Goal: Information Seeking & Learning: Compare options

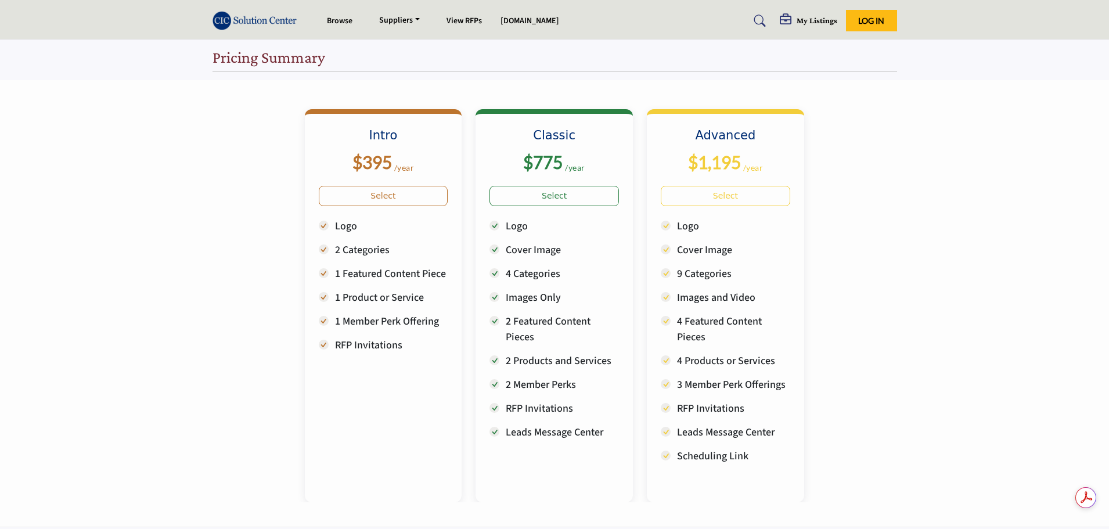
scroll to position [174, 0]
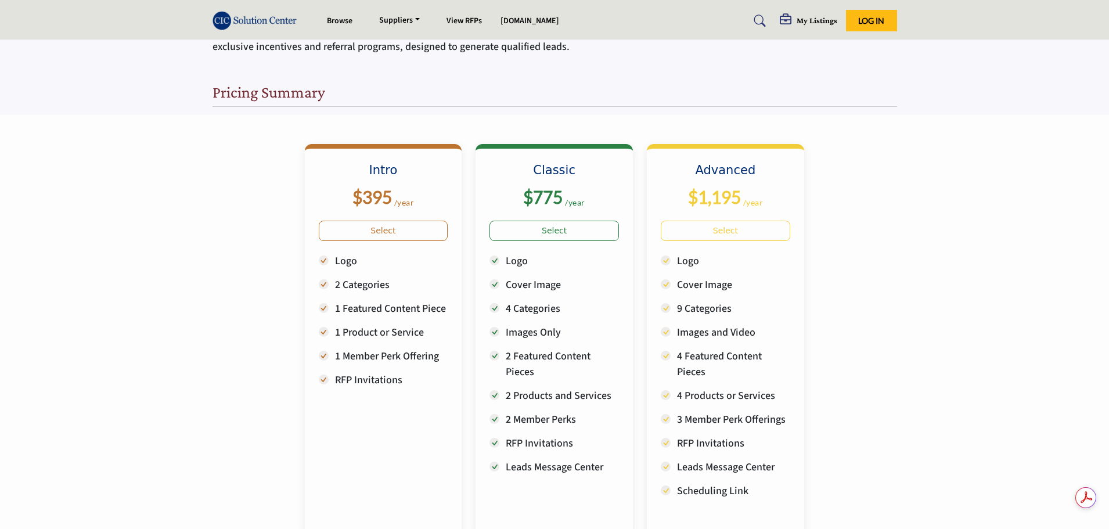
click at [737, 283] on div "Intro $395 /year Logo Classic" at bounding box center [555, 326] width 685 height 422
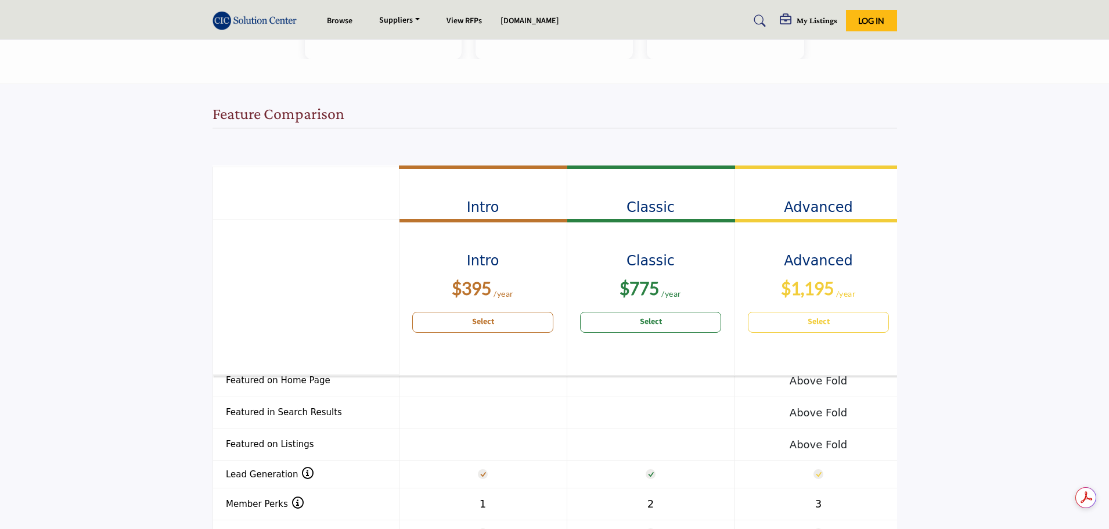
scroll to position [639, 0]
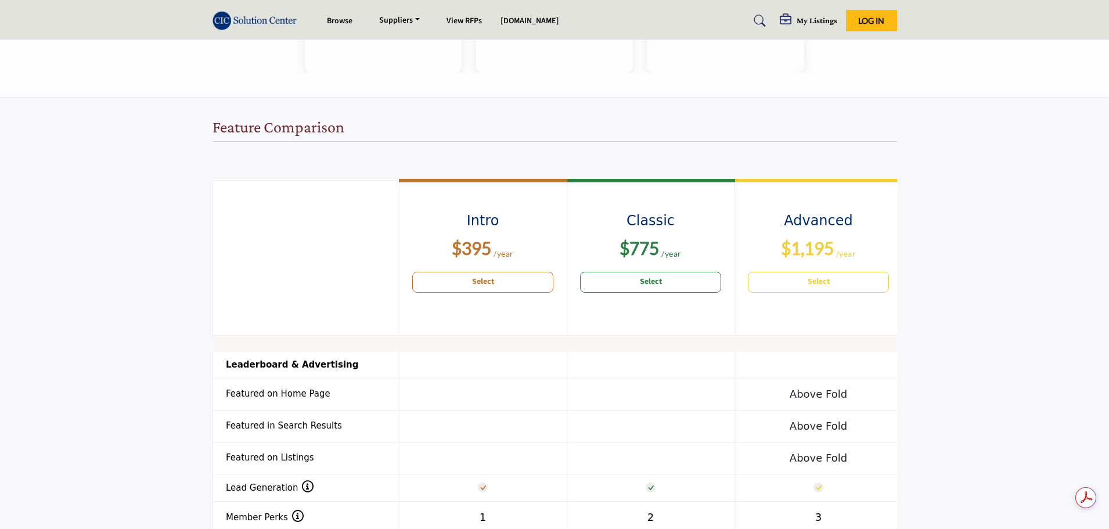
click at [644, 286] on b "Select" at bounding box center [651, 282] width 22 height 12
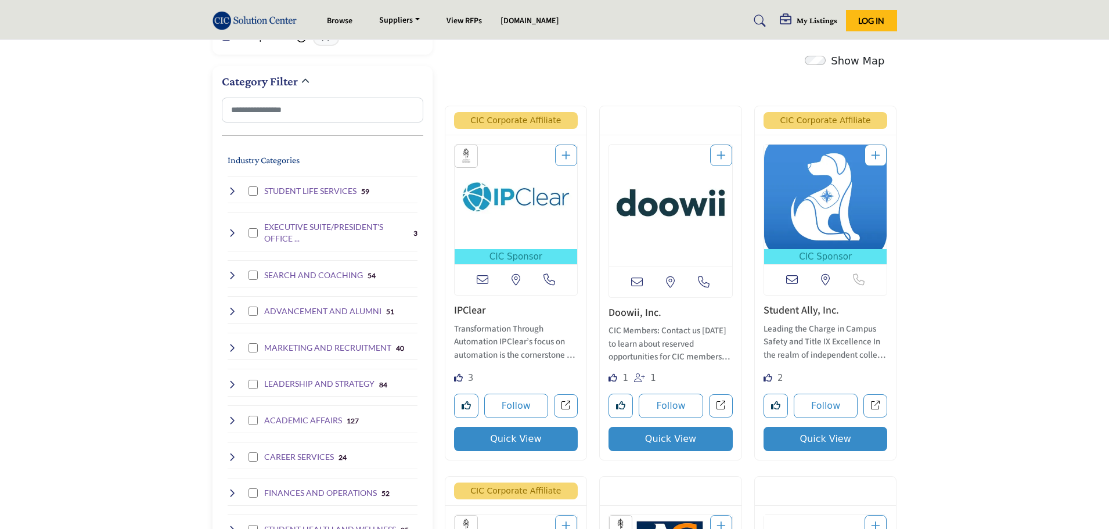
scroll to position [232, 0]
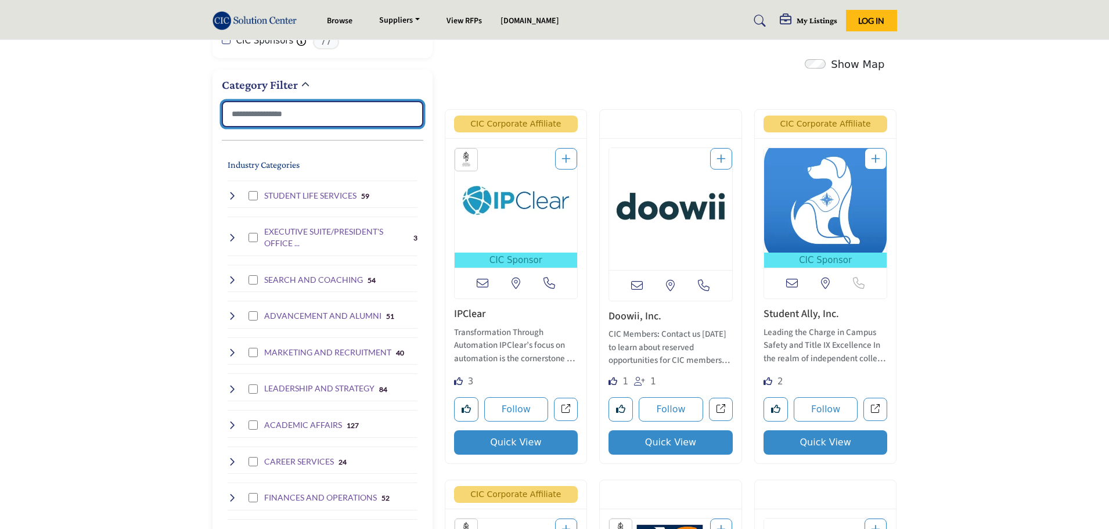
click at [327, 110] on input "Search Category" at bounding box center [323, 114] width 202 height 26
type input "*"
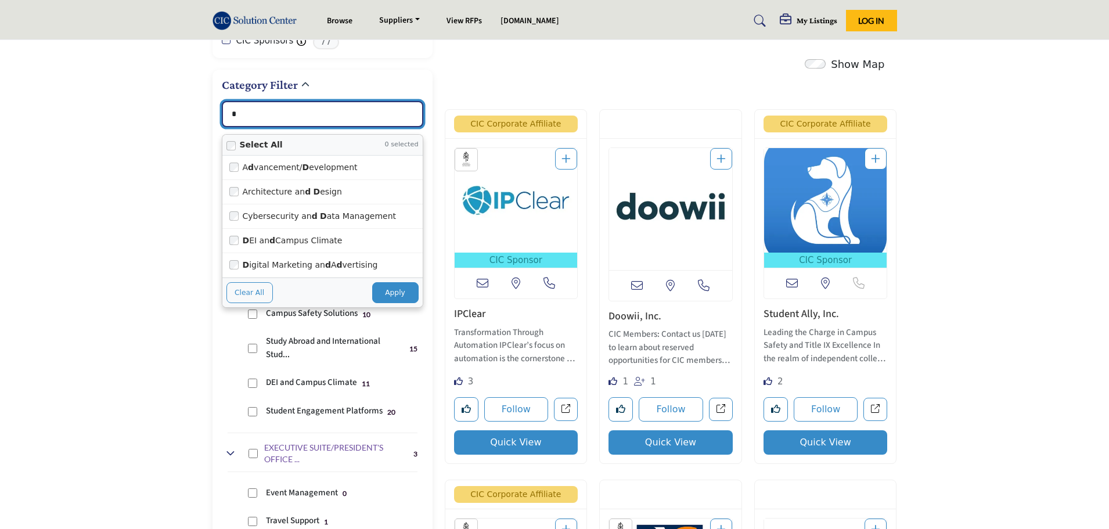
type input "**********"
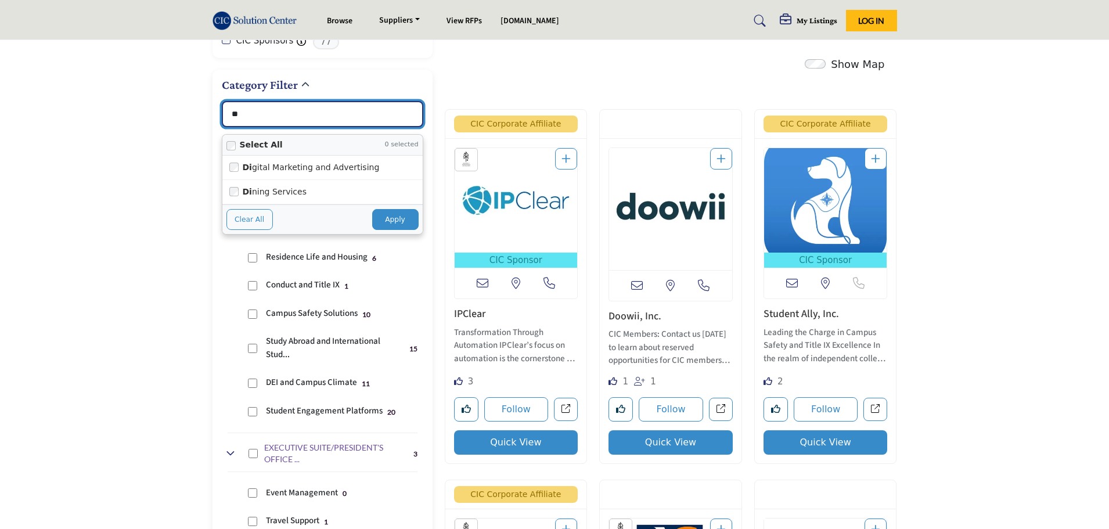
type input "***"
type input "**********"
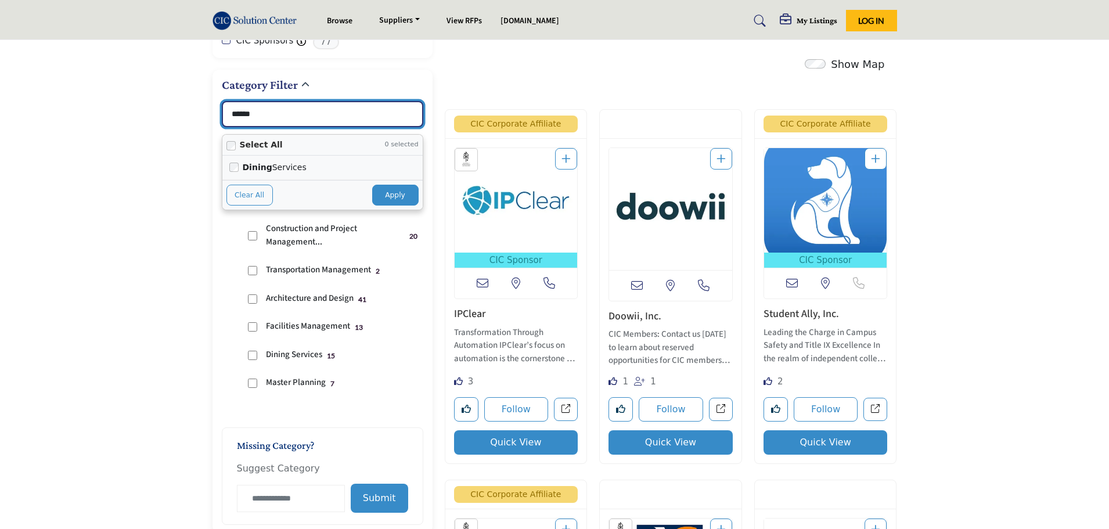
click at [292, 165] on label "Dining Services" at bounding box center [329, 167] width 173 height 15
click at [382, 187] on button "Apply" at bounding box center [395, 195] width 46 height 21
type input "******"
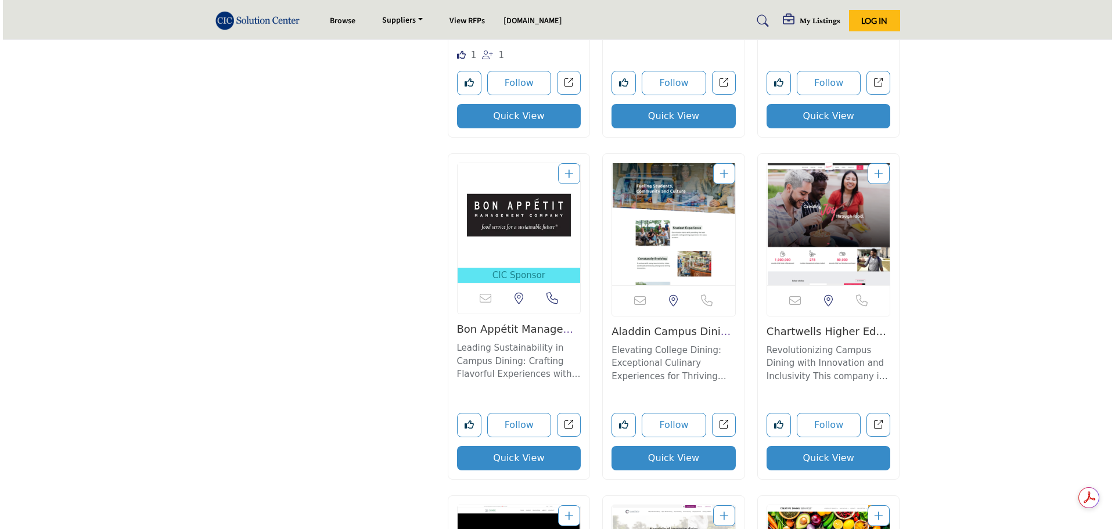
scroll to position [929, 0]
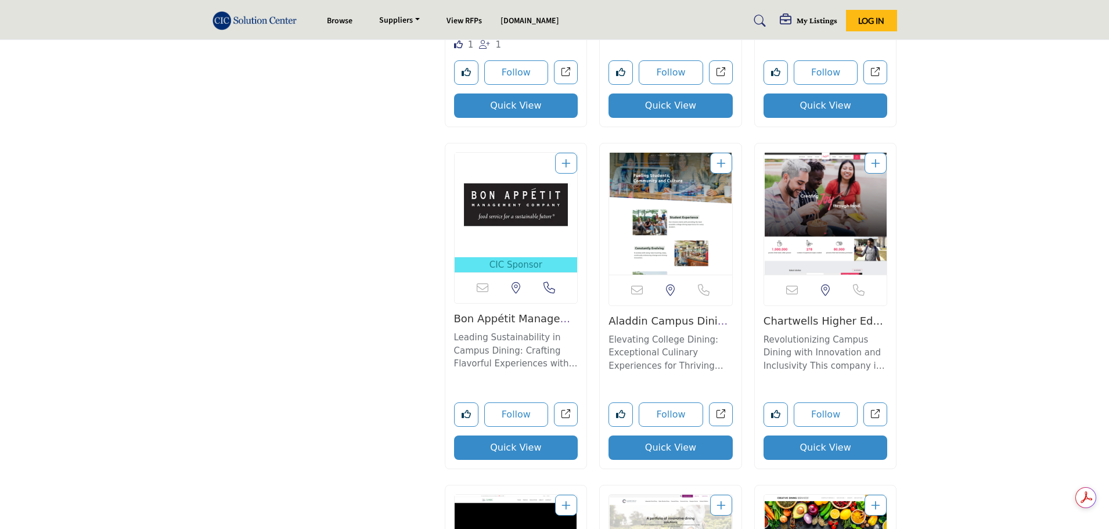
click at [843, 446] on button "Quick View" at bounding box center [826, 448] width 124 height 24
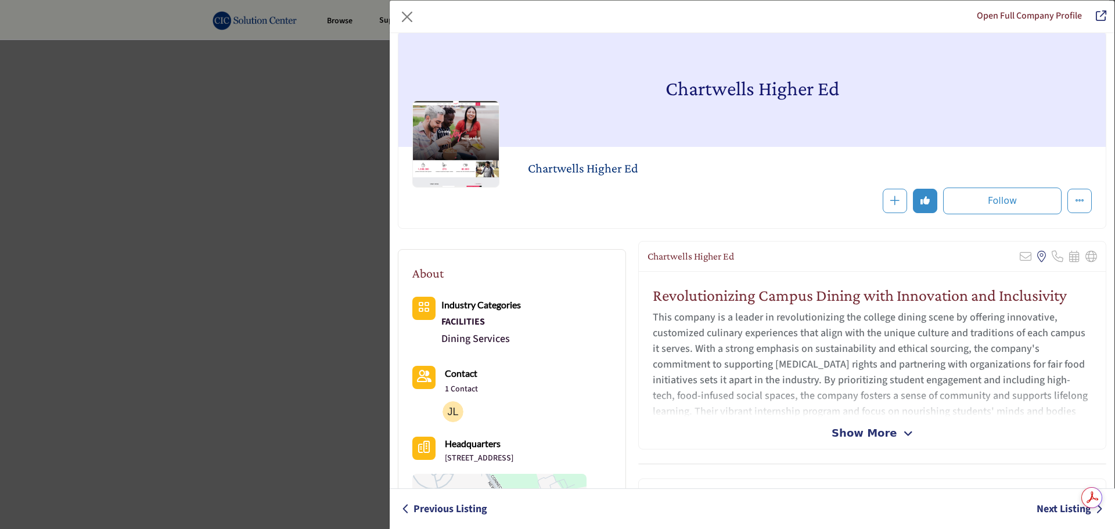
scroll to position [0, 0]
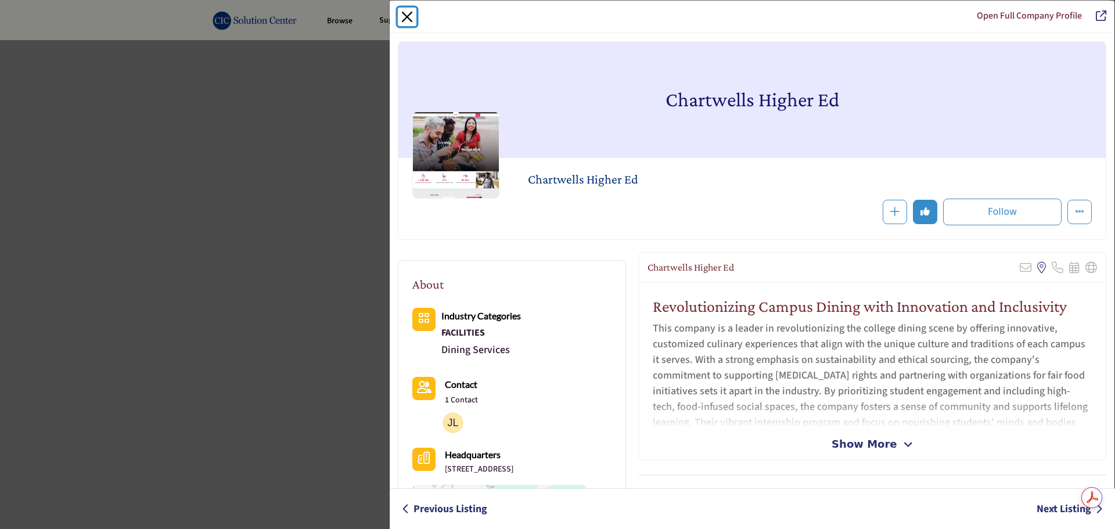
click at [407, 18] on button "Close" at bounding box center [407, 17] width 19 height 19
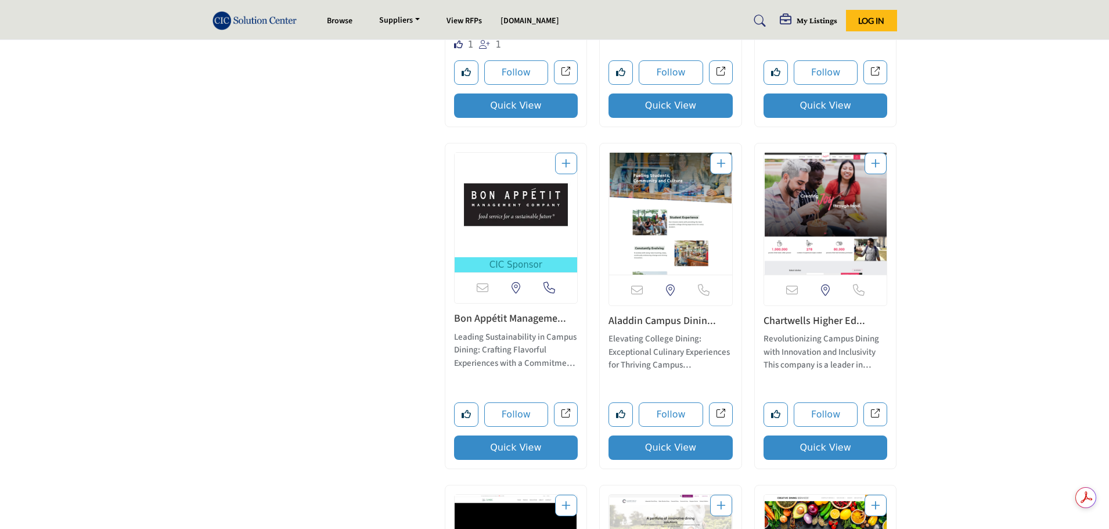
click at [525, 445] on button "Quick View" at bounding box center [516, 448] width 124 height 24
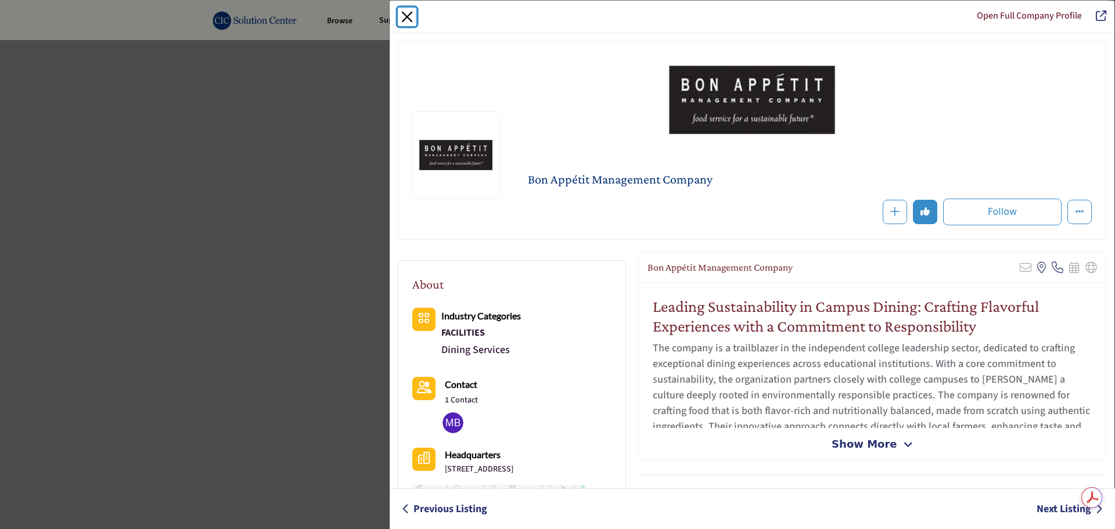
click at [403, 16] on button "Close" at bounding box center [407, 17] width 19 height 19
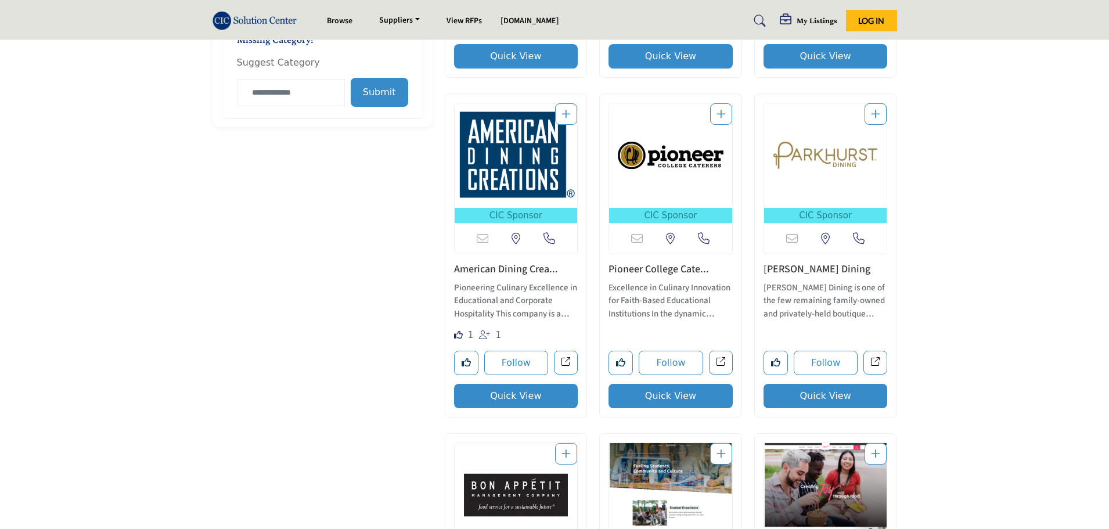
scroll to position [581, 0]
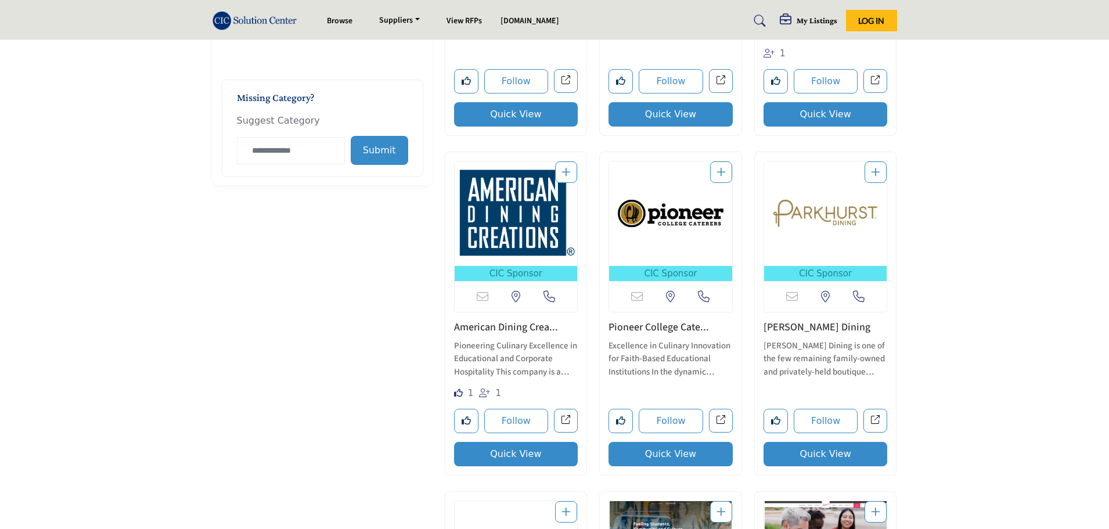
click at [842, 226] on img "Open Listing in new tab" at bounding box center [825, 213] width 123 height 105
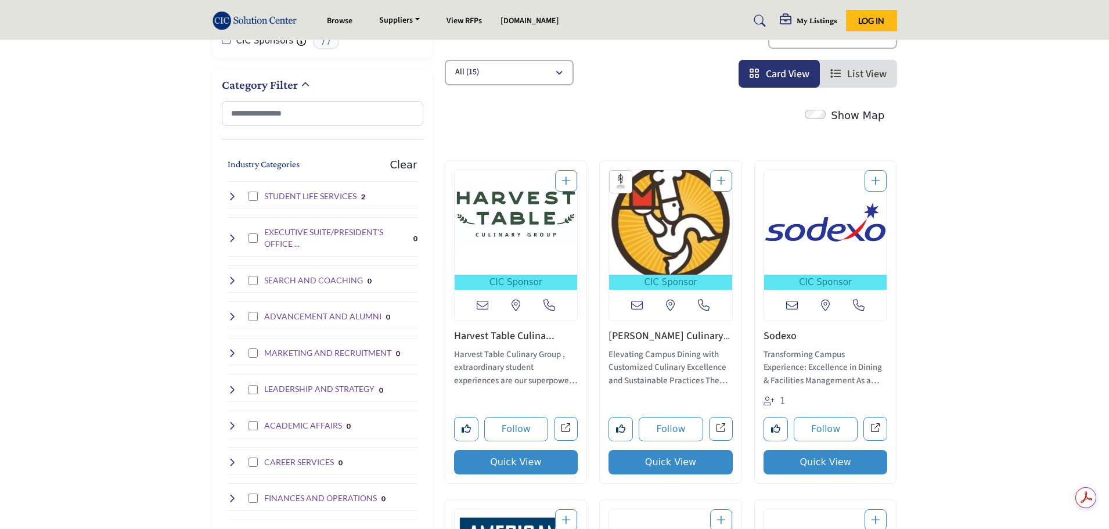
click at [833, 460] on button "Quick View" at bounding box center [826, 462] width 124 height 24
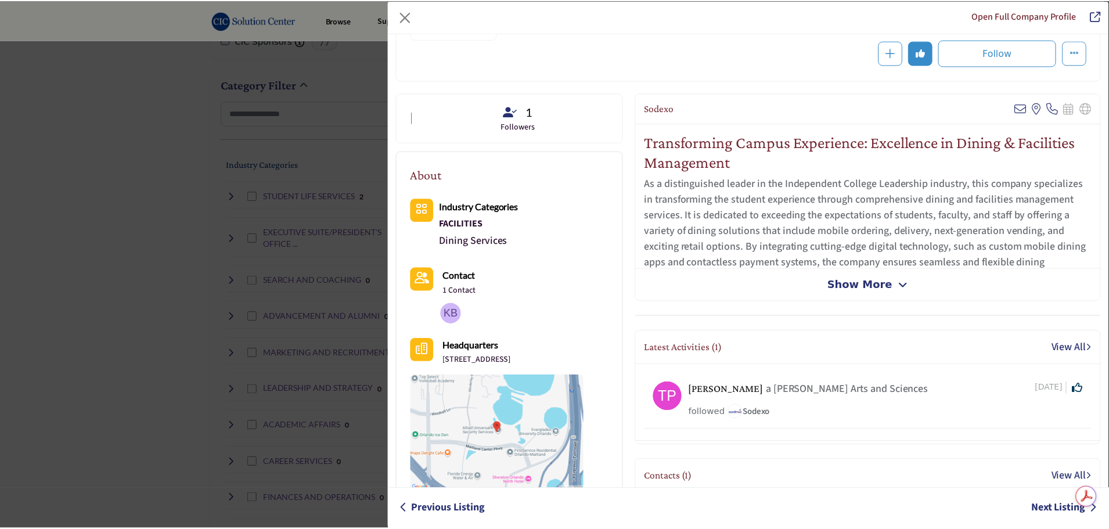
scroll to position [116, 0]
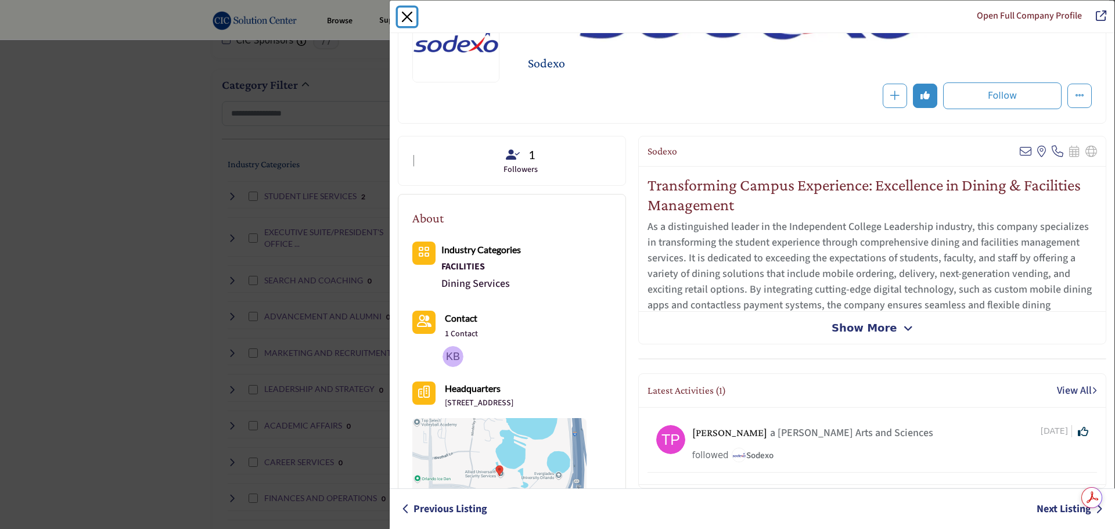
click at [401, 13] on button "Close" at bounding box center [407, 17] width 19 height 19
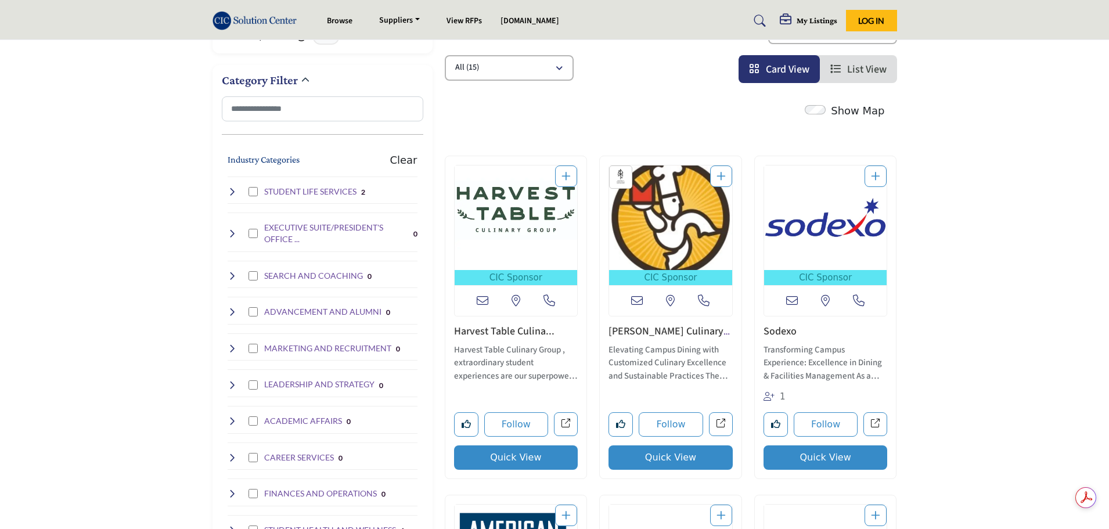
scroll to position [232, 0]
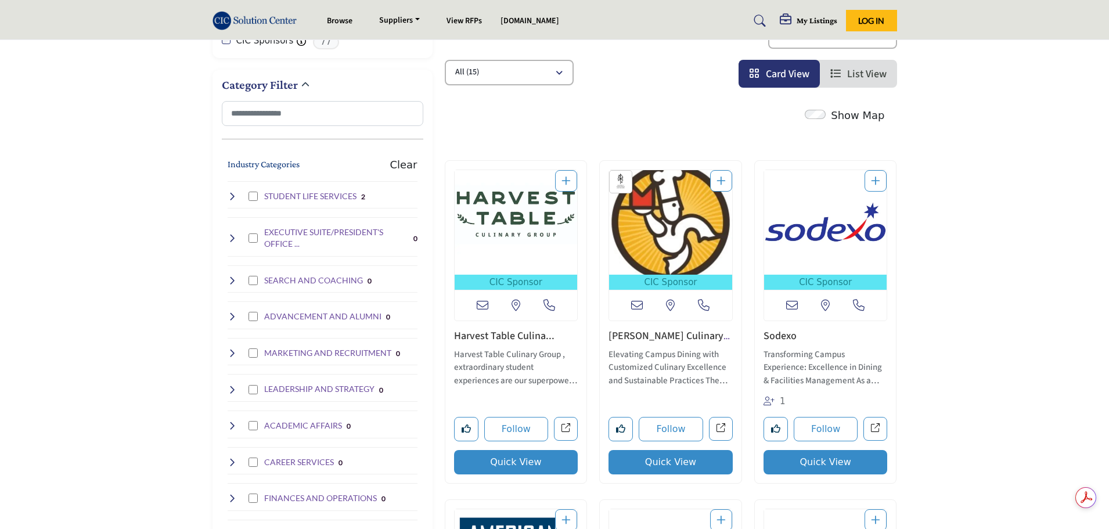
click at [831, 257] on img "Open Listing in new tab" at bounding box center [825, 222] width 123 height 105
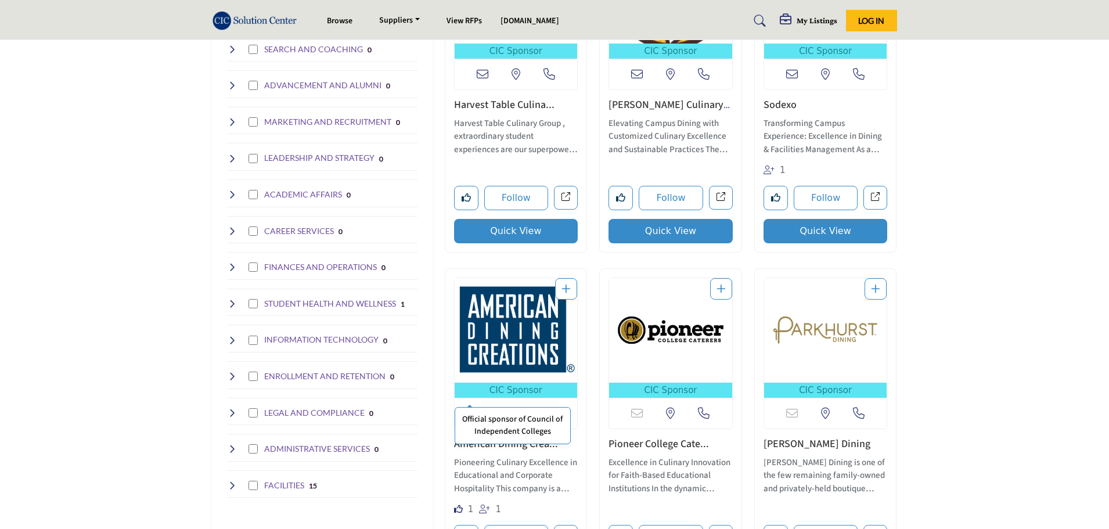
scroll to position [465, 0]
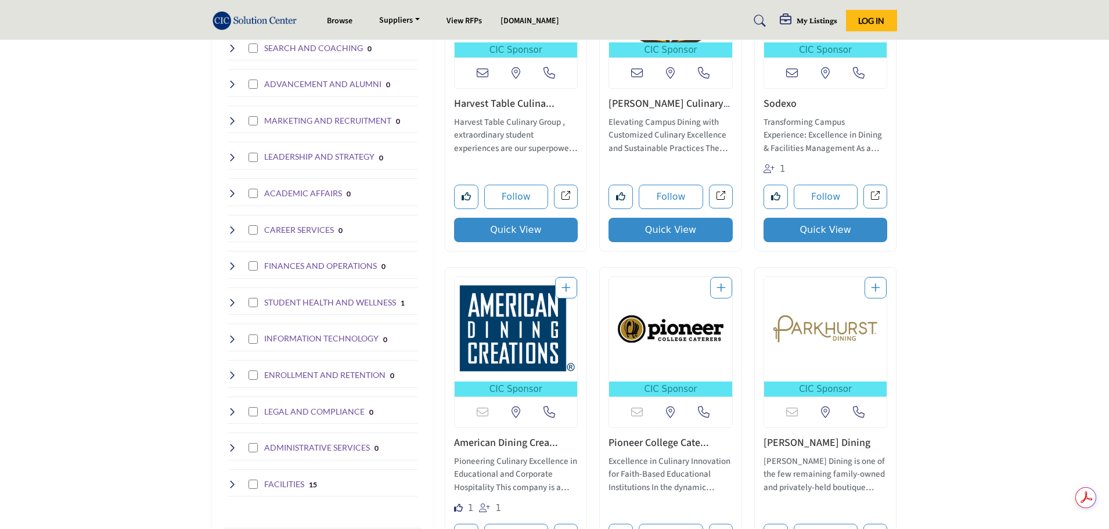
click at [536, 349] on img "Open Listing in new tab" at bounding box center [516, 329] width 123 height 105
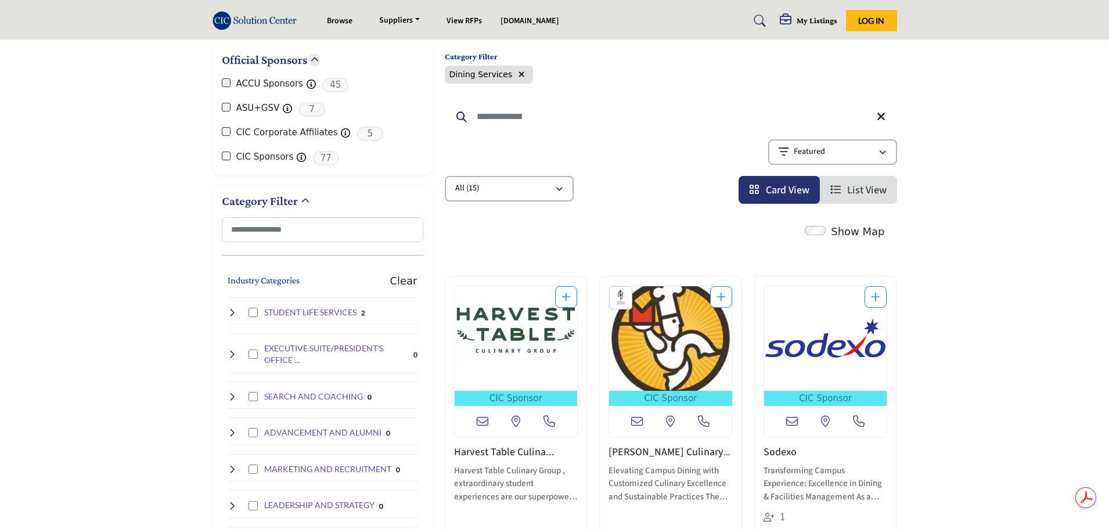
click at [692, 344] on img "Open Listing in new tab" at bounding box center [670, 338] width 123 height 105
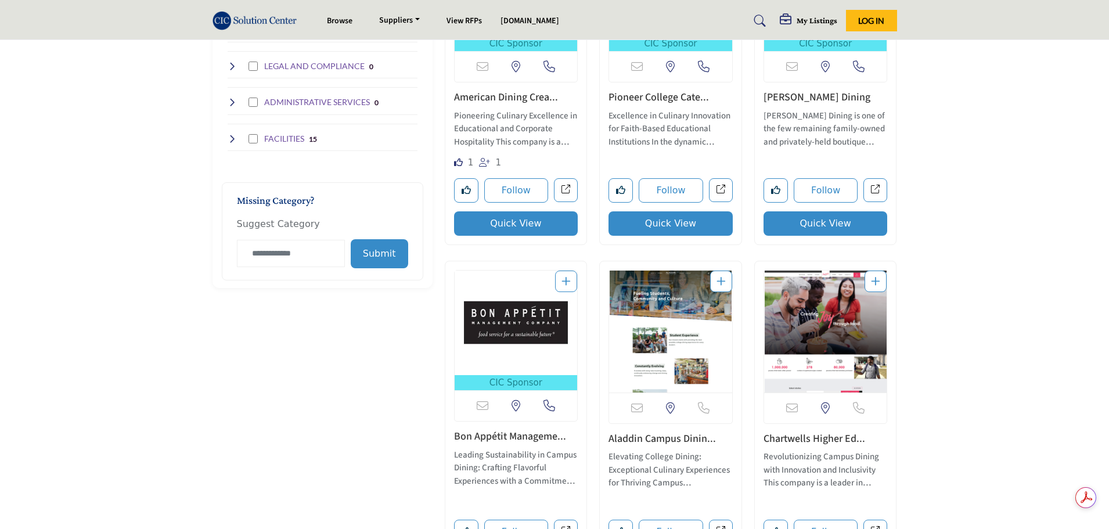
scroll to position [813, 0]
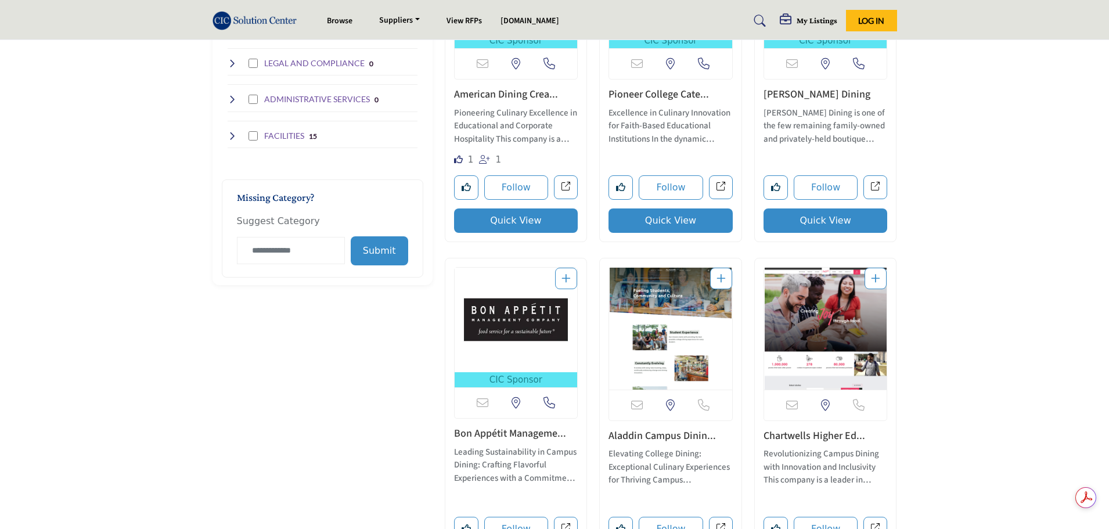
click at [826, 326] on img "Open Listing in new tab" at bounding box center [825, 329] width 123 height 122
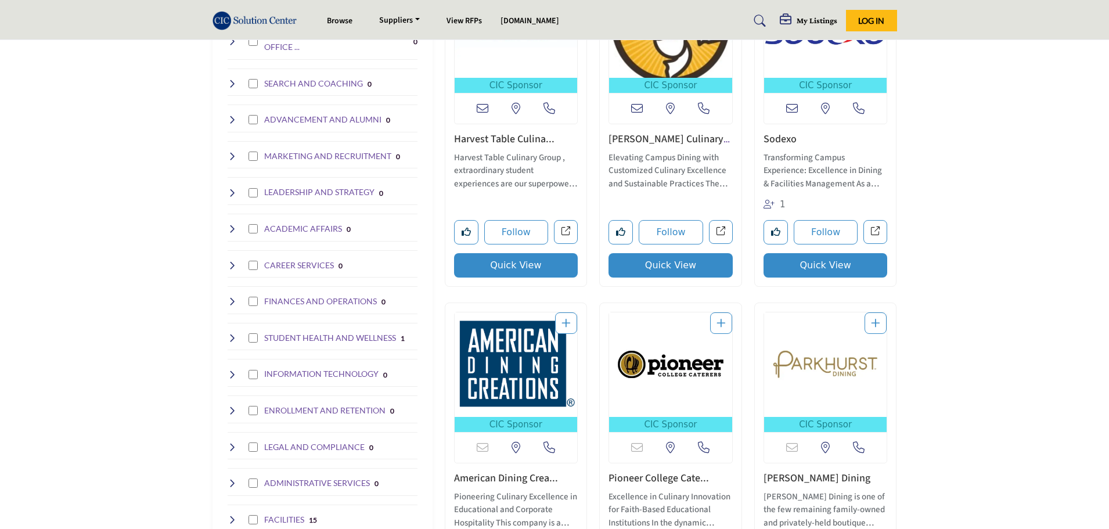
scroll to position [349, 0]
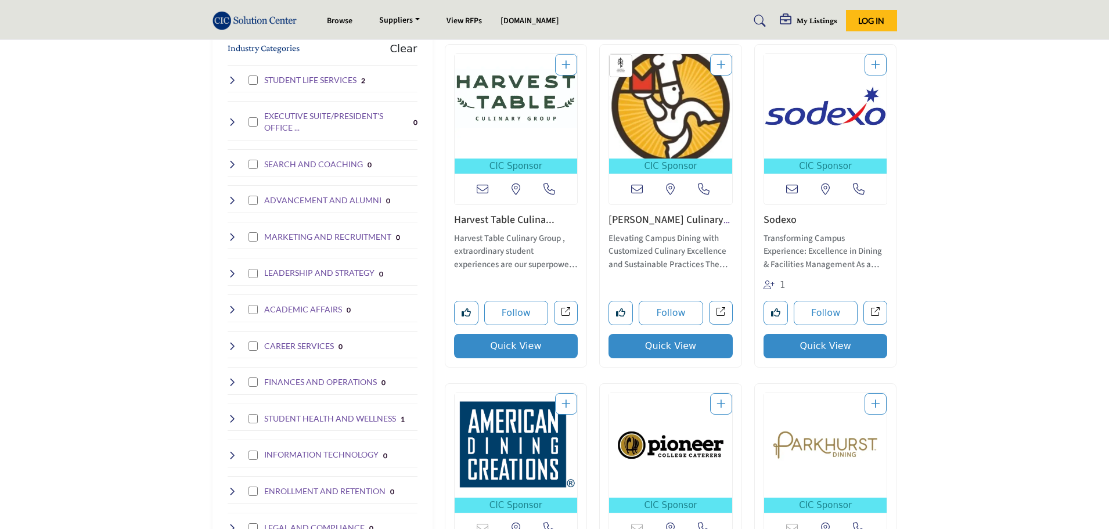
click at [817, 115] on img "Open Listing in new tab" at bounding box center [825, 106] width 123 height 105
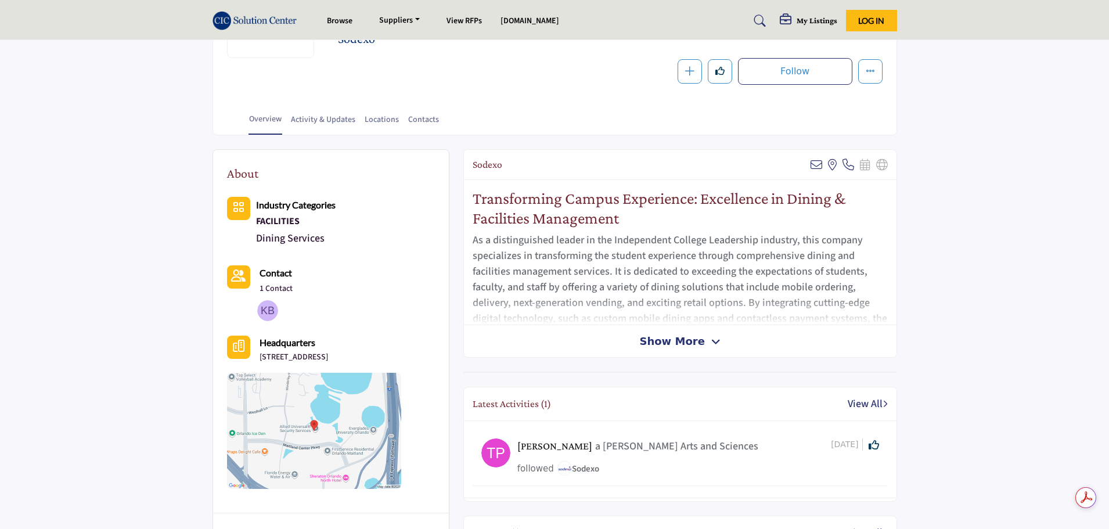
click at [716, 343] on icon at bounding box center [716, 342] width 9 height 10
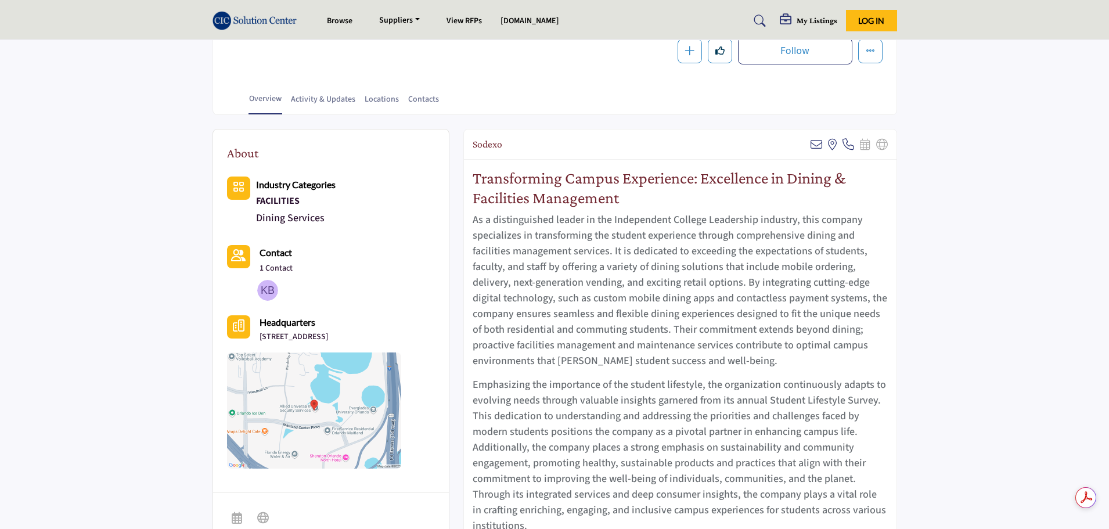
scroll to position [174, 0]
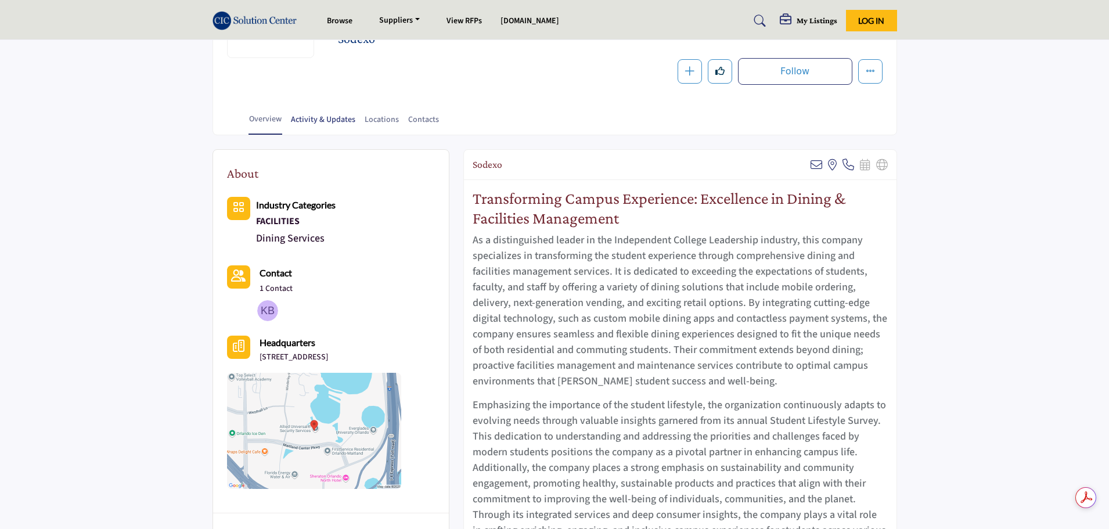
click at [343, 122] on link "Activity & Updates" at bounding box center [323, 124] width 66 height 20
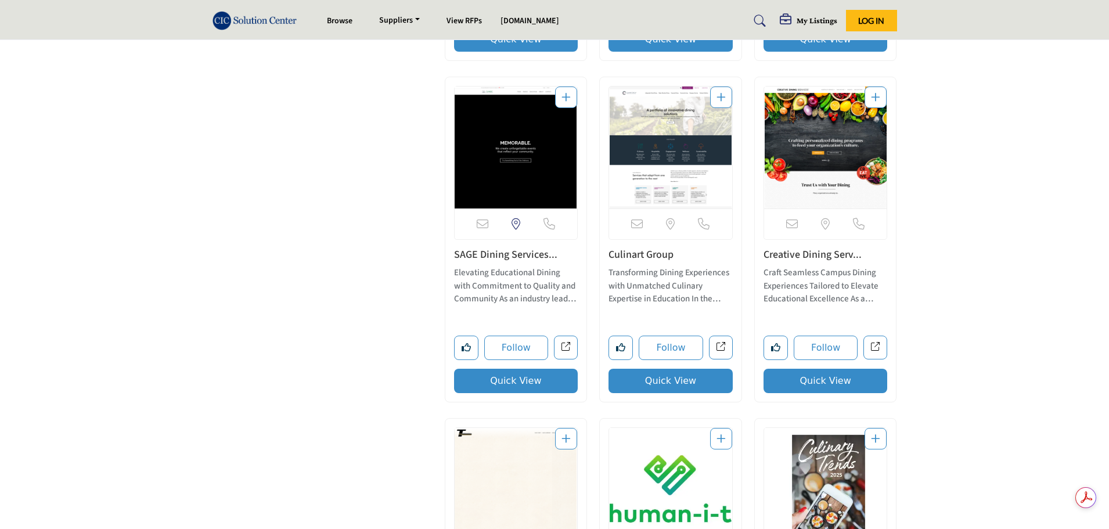
click at [526, 272] on p "Elevating Educational Dining with Commitment to Quality and Community As an ind…" at bounding box center [516, 286] width 124 height 39
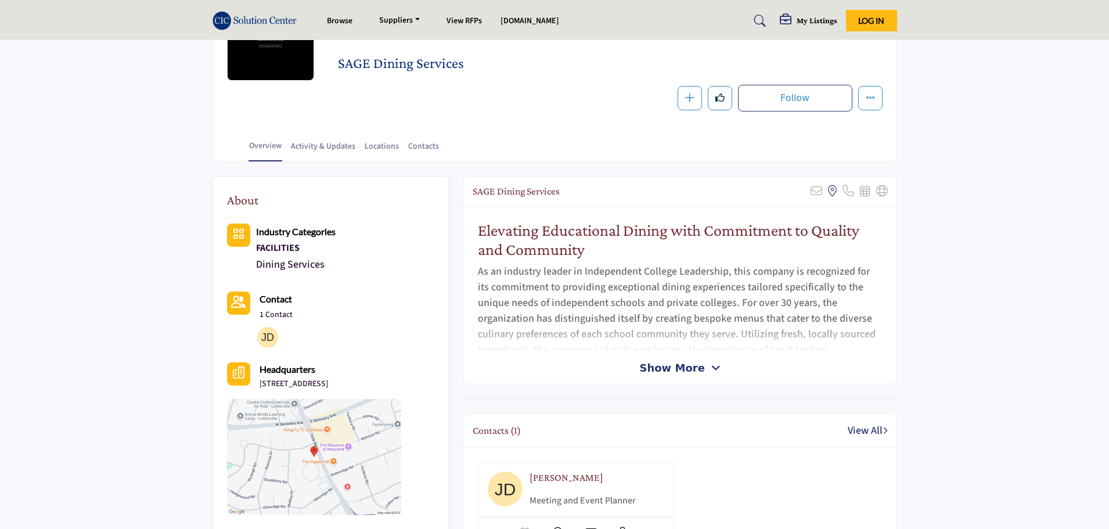
scroll to position [117, 0]
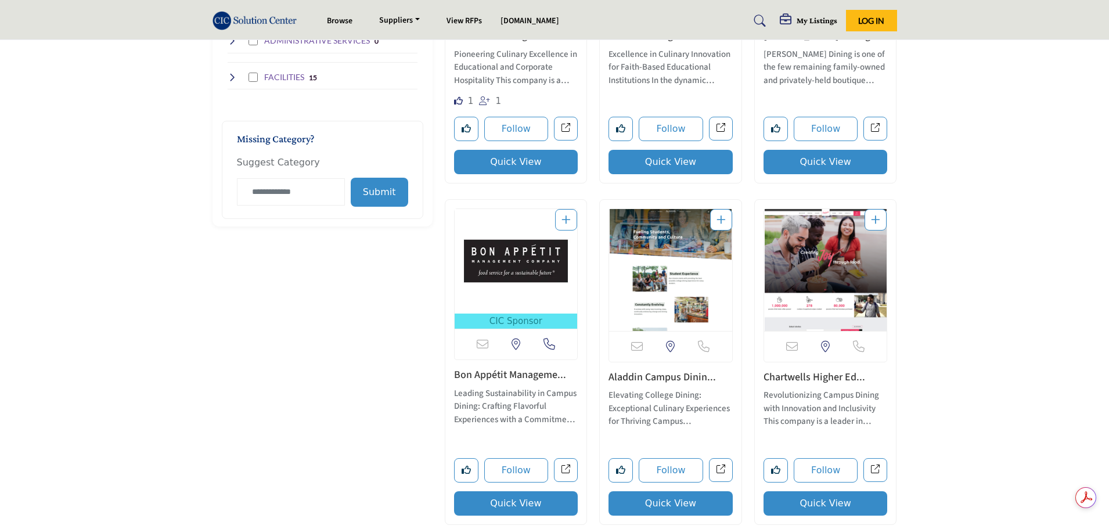
click at [848, 390] on p "Revolutionizing Campus Dining with Innovation and Inclusivity This company is a…" at bounding box center [826, 408] width 124 height 39
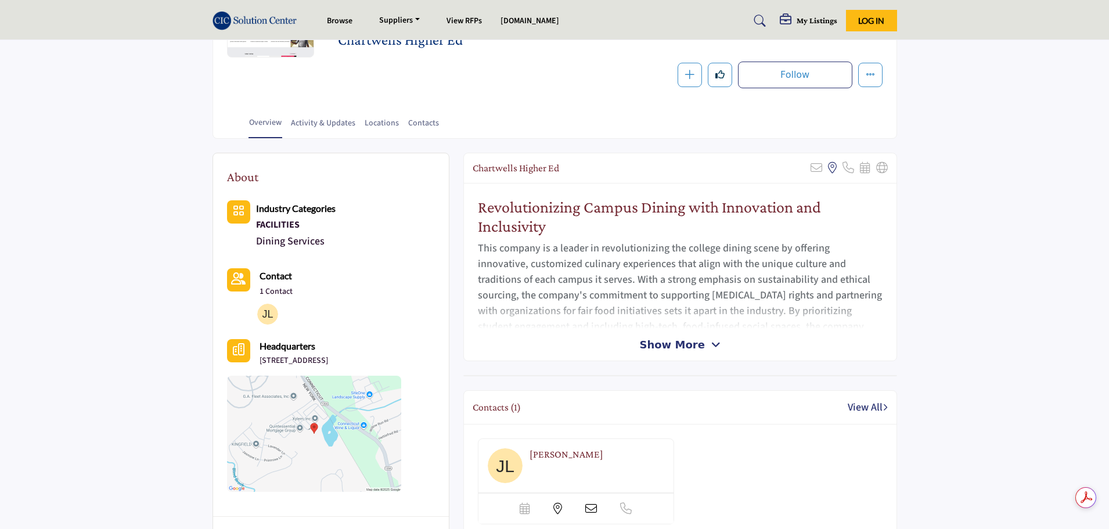
click at [702, 342] on span "Show More" at bounding box center [680, 345] width 81 height 16
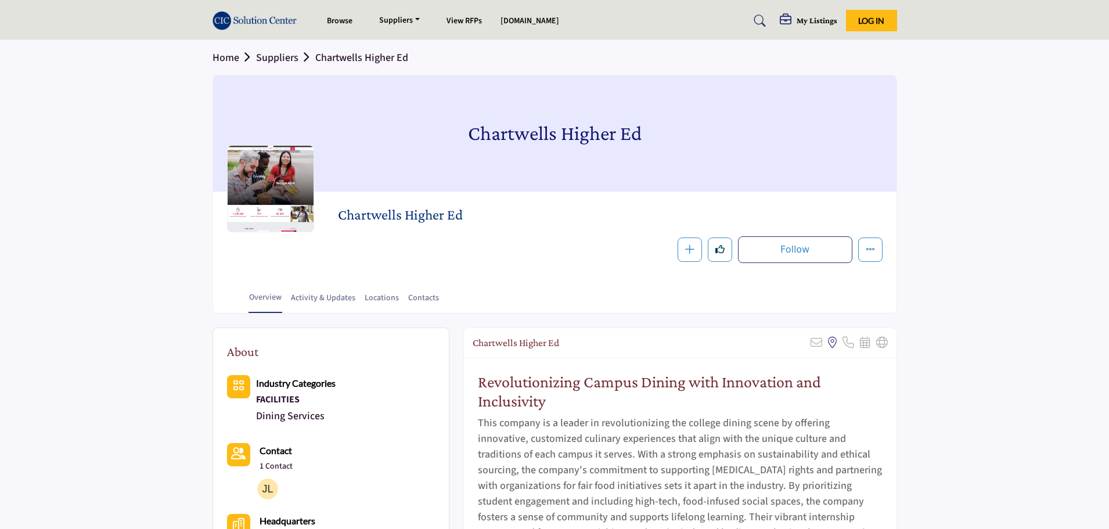
click at [277, 56] on link "Suppliers" at bounding box center [285, 58] width 59 height 15
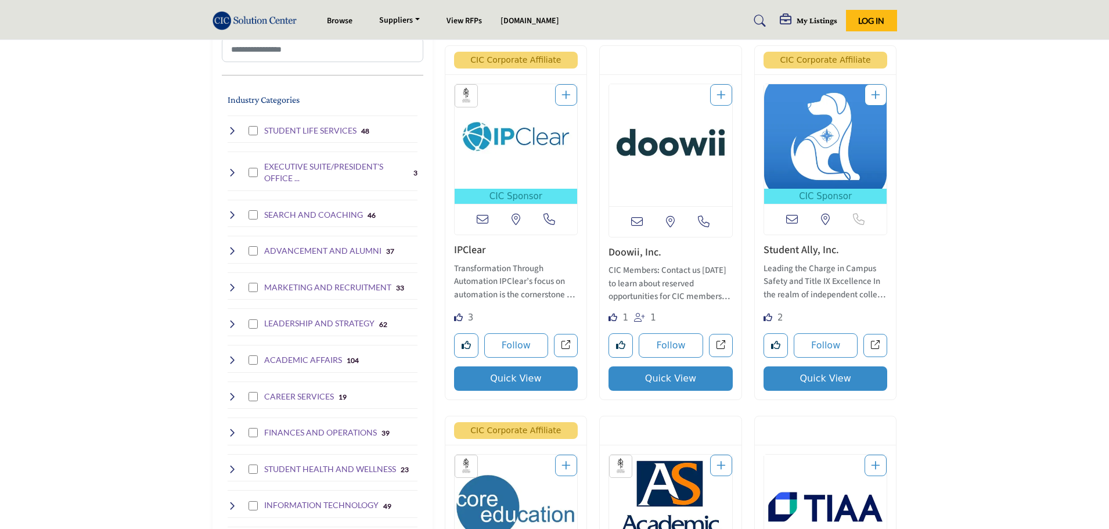
scroll to position [232, 0]
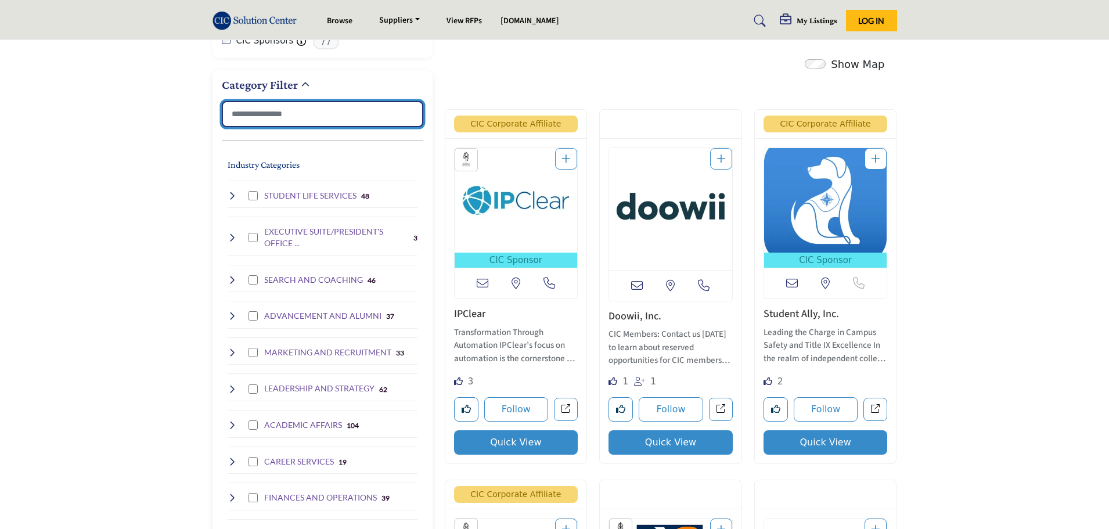
click at [347, 117] on input "Search Category" at bounding box center [323, 114] width 202 height 26
type input "*"
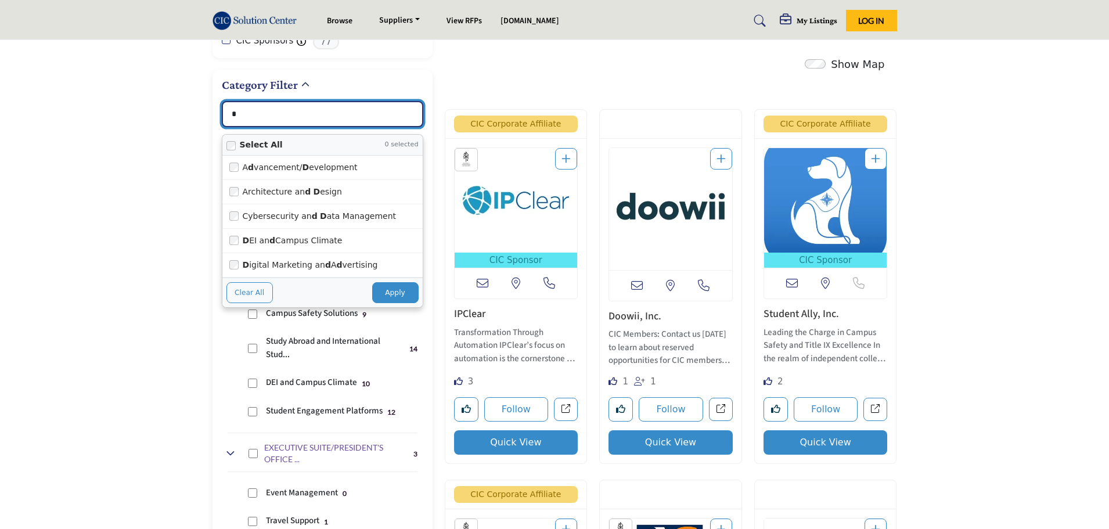
type input "**********"
type input "***"
type input "**********"
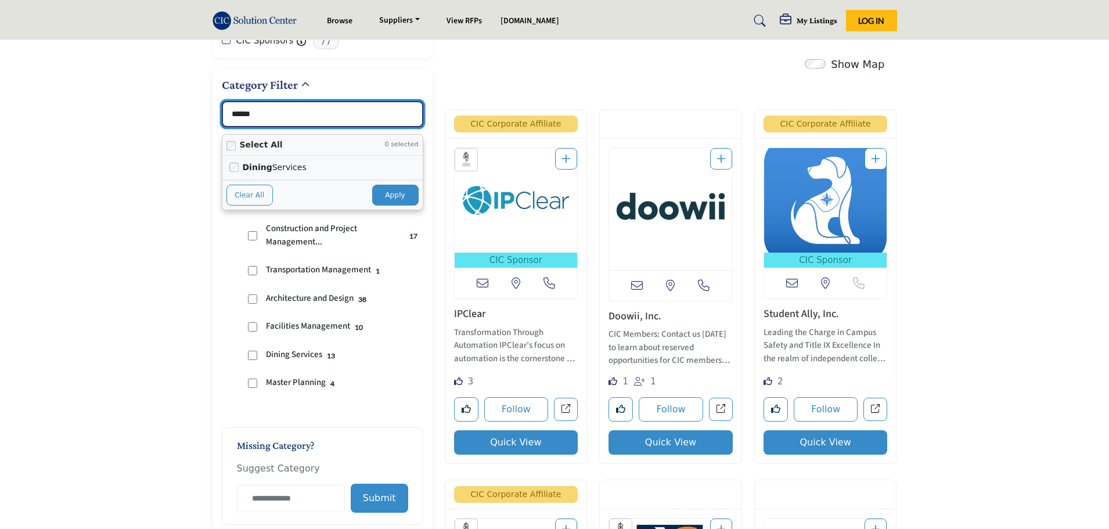
click at [260, 166] on strong "Dining" at bounding box center [258, 167] width 30 height 9
click at [391, 198] on button "Apply" at bounding box center [395, 195] width 46 height 21
type input "******"
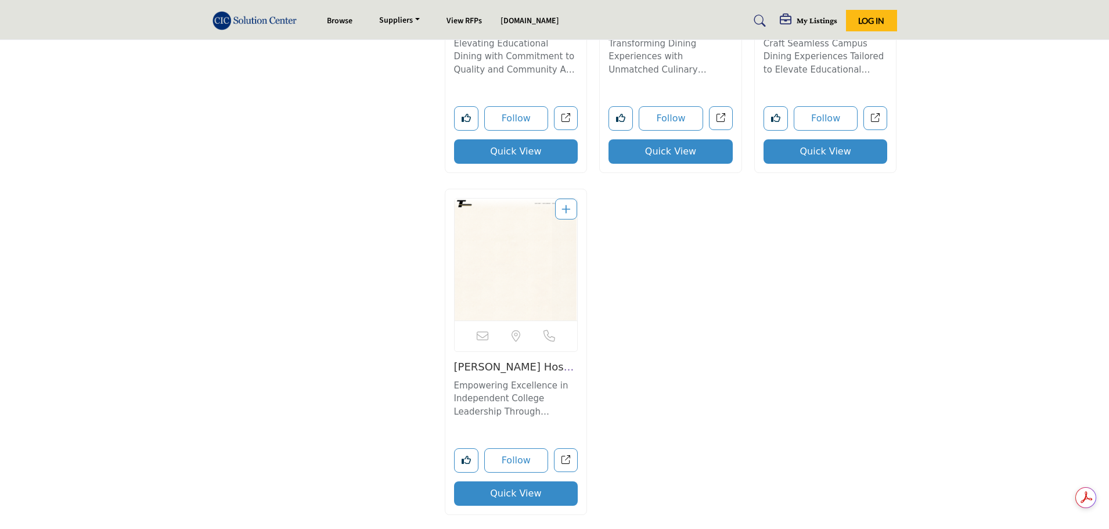
scroll to position [1568, 0]
click at [498, 244] on img "Open Listing in new tab" at bounding box center [516, 259] width 123 height 122
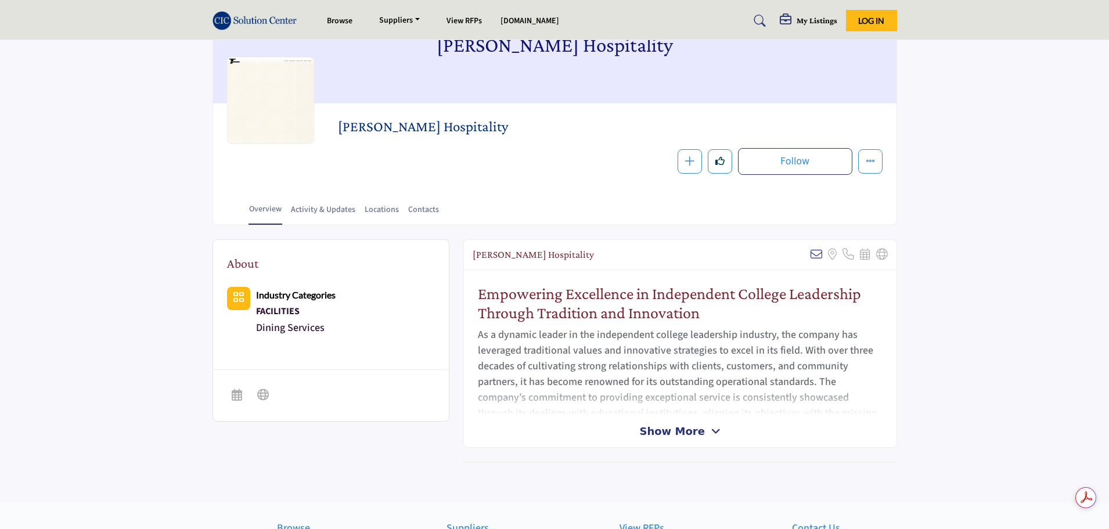
scroll to position [116, 0]
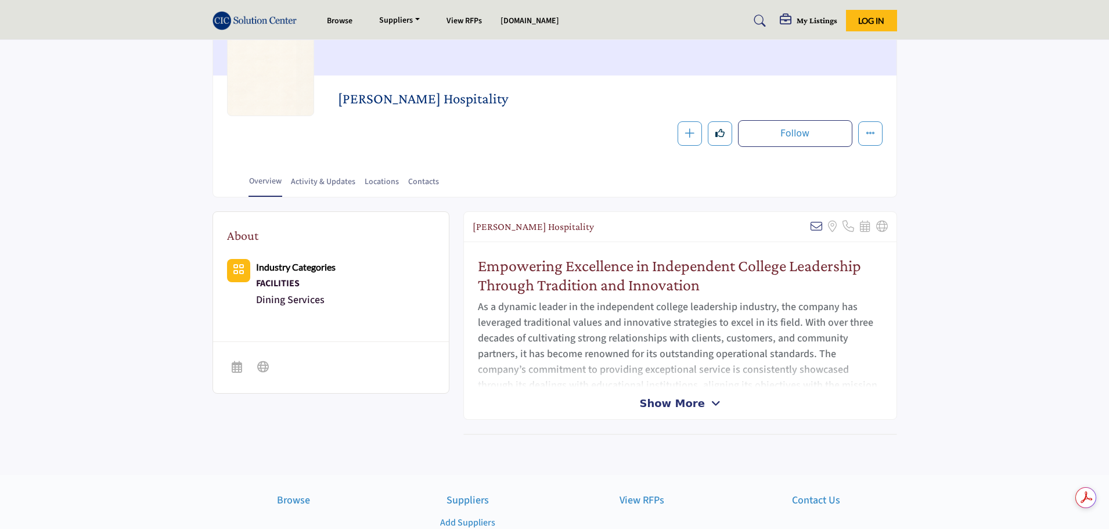
click at [716, 396] on div "Show More" at bounding box center [680, 404] width 433 height 16
click at [712, 403] on icon at bounding box center [716, 403] width 9 height 10
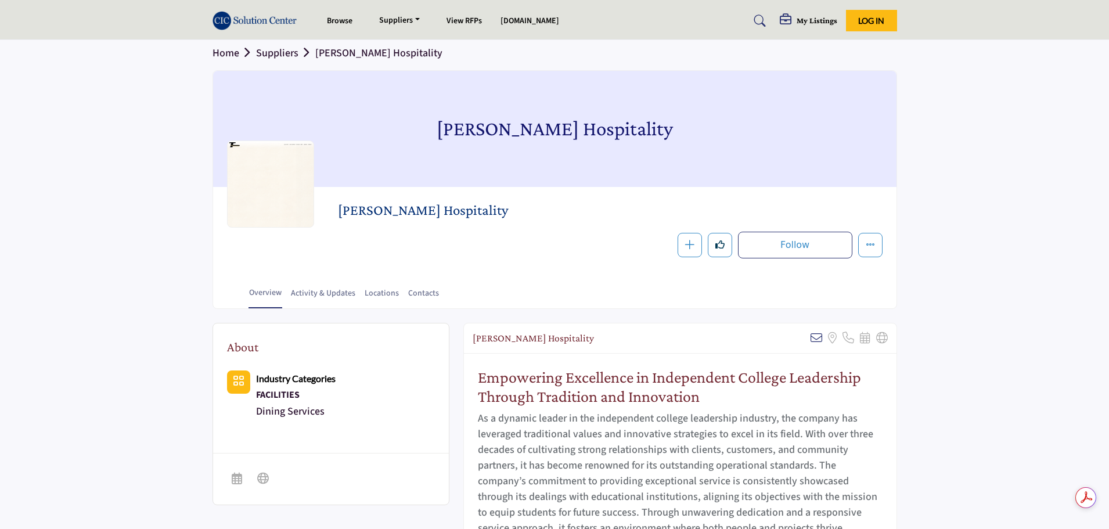
scroll to position [0, 0]
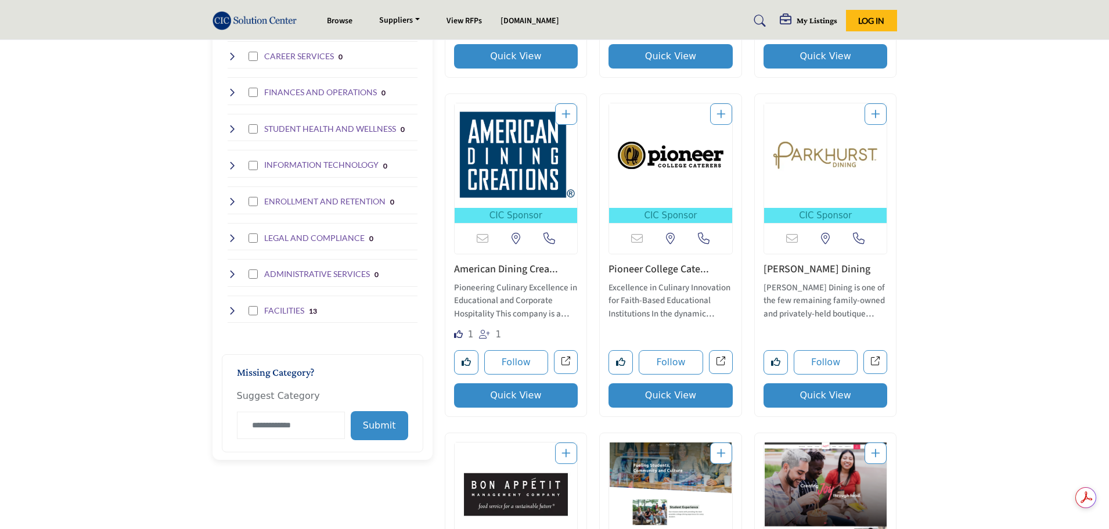
scroll to position [639, 0]
click at [231, 308] on icon at bounding box center [232, 310] width 9 height 9
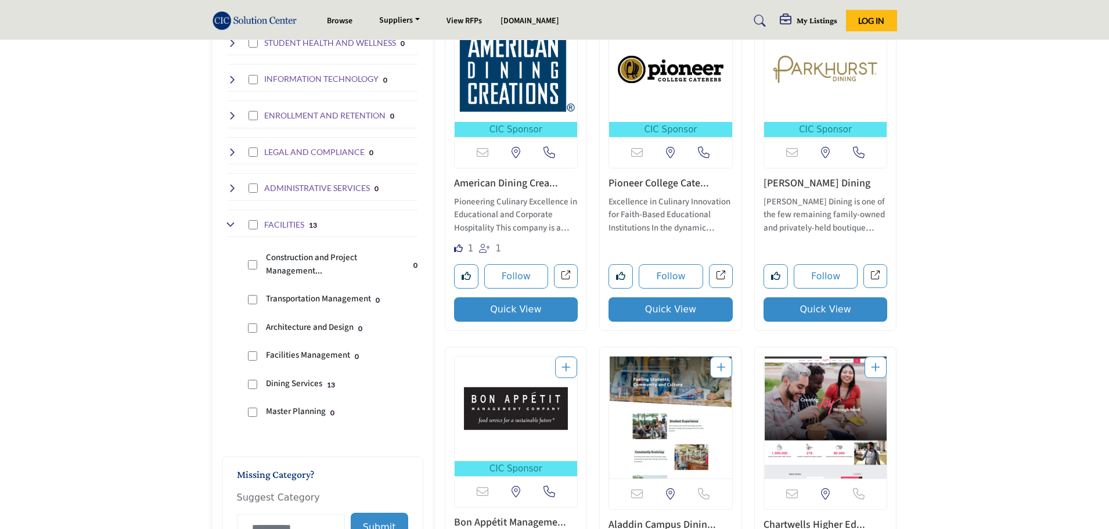
scroll to position [697, 0]
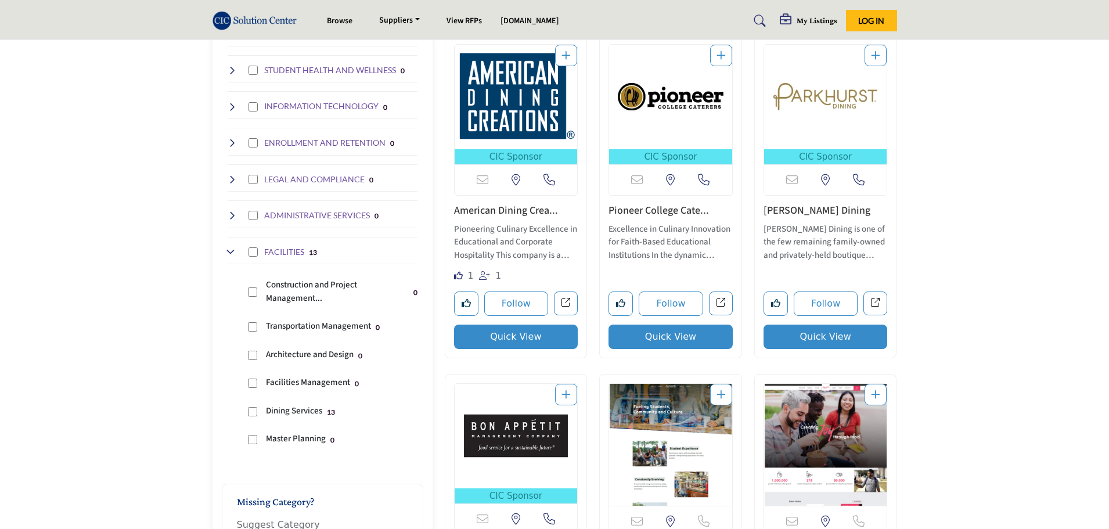
click at [231, 138] on icon at bounding box center [232, 142] width 9 height 9
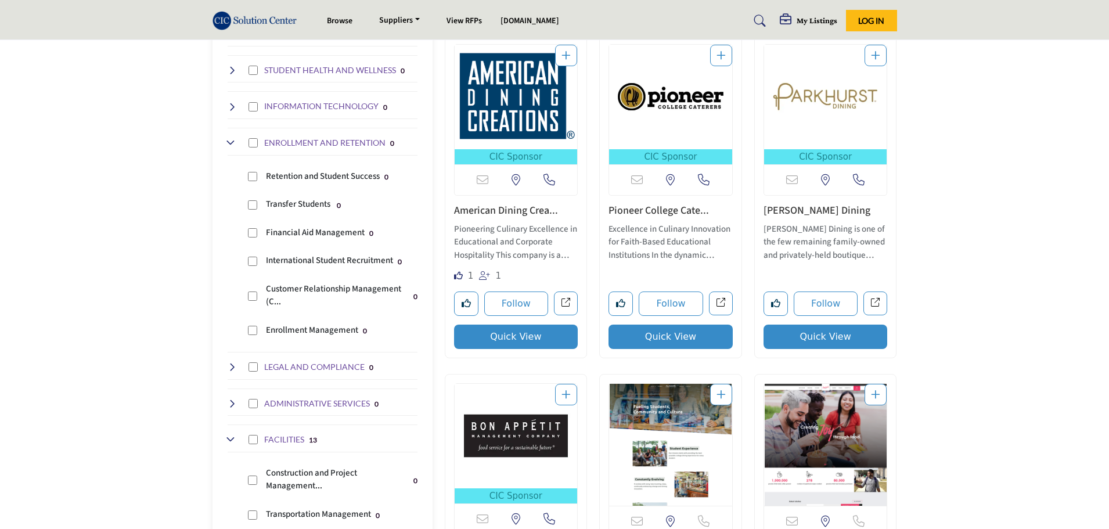
scroll to position [639, 0]
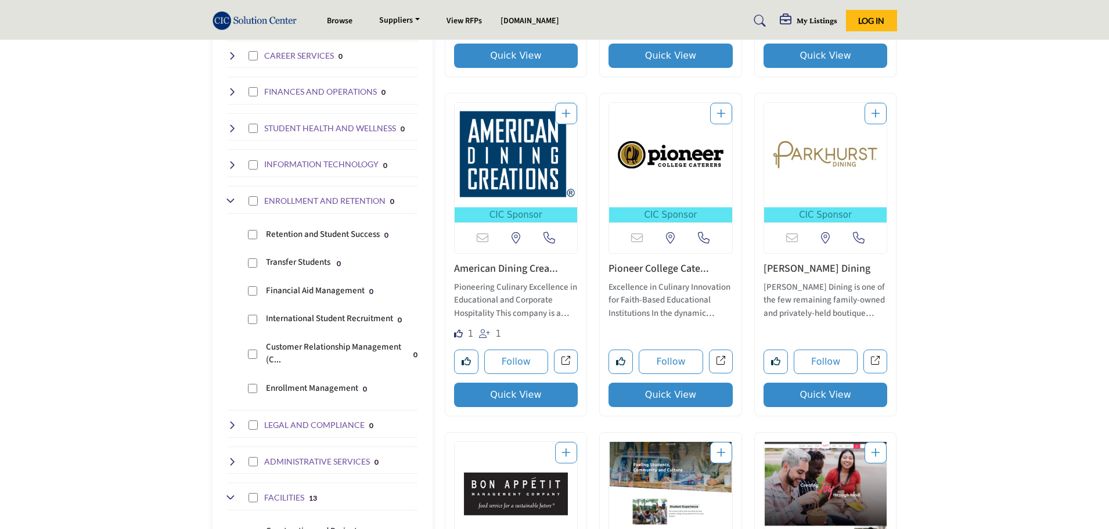
click at [234, 124] on icon at bounding box center [232, 128] width 9 height 9
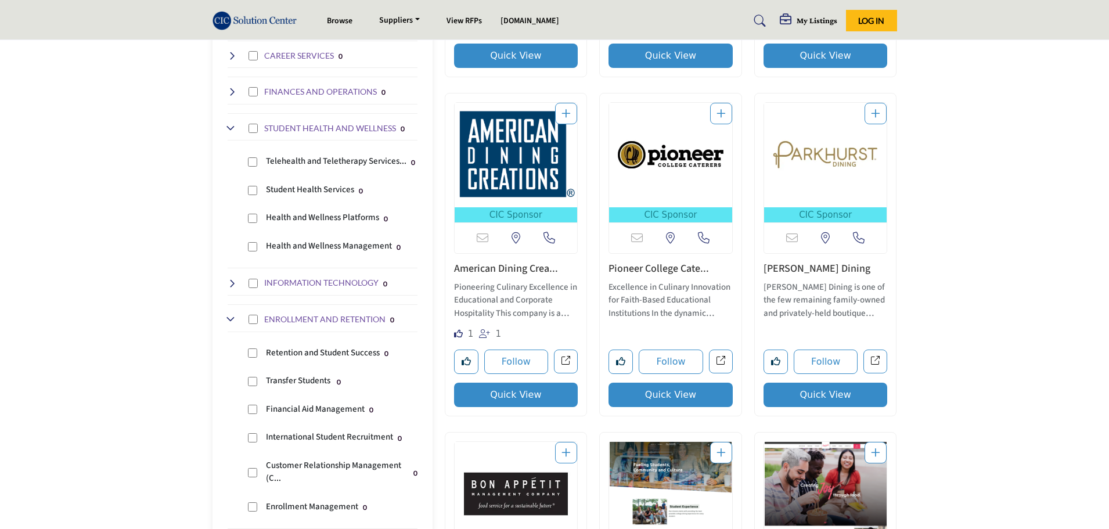
click at [232, 282] on icon at bounding box center [232, 283] width 9 height 9
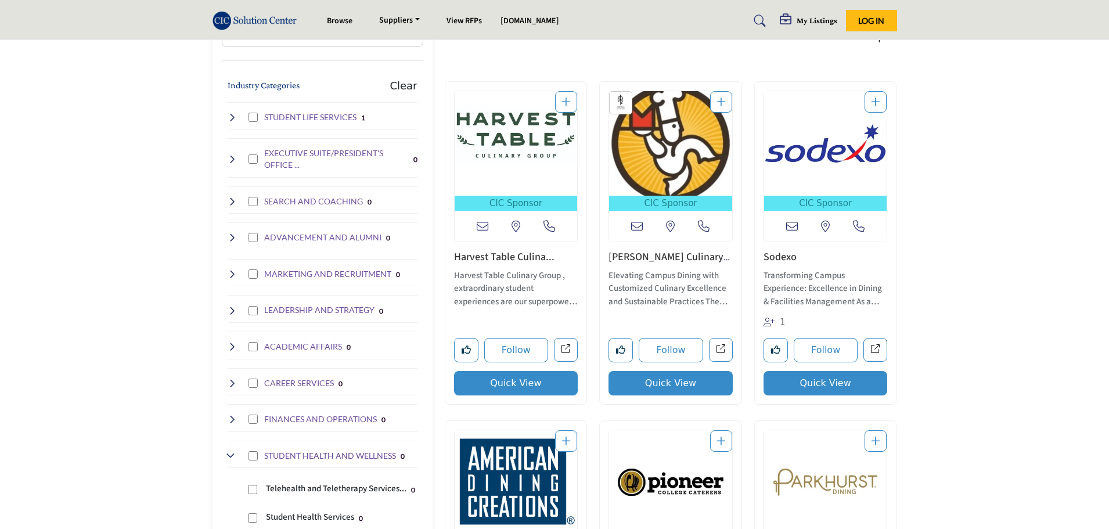
scroll to position [290, 0]
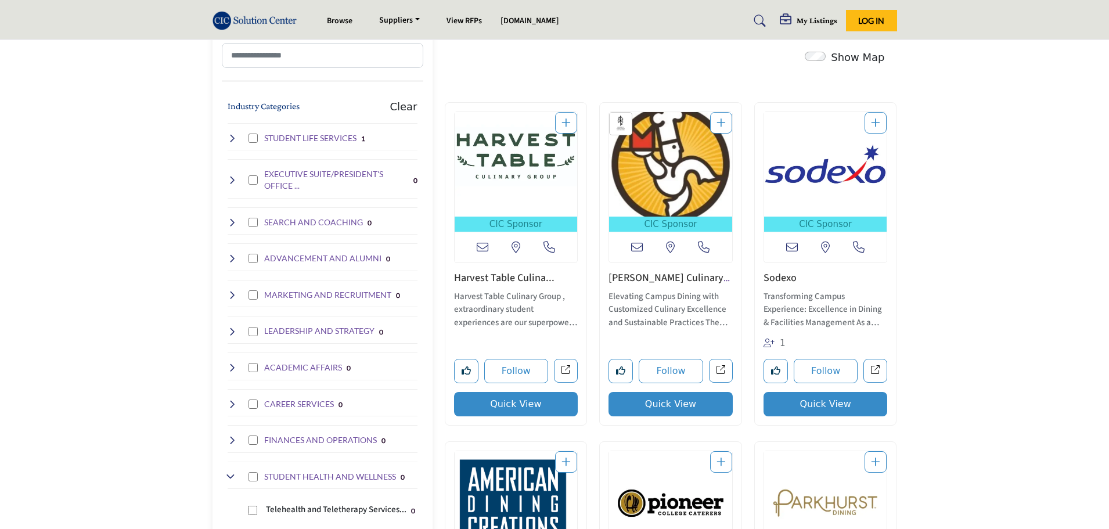
click at [229, 136] on icon at bounding box center [232, 138] width 9 height 9
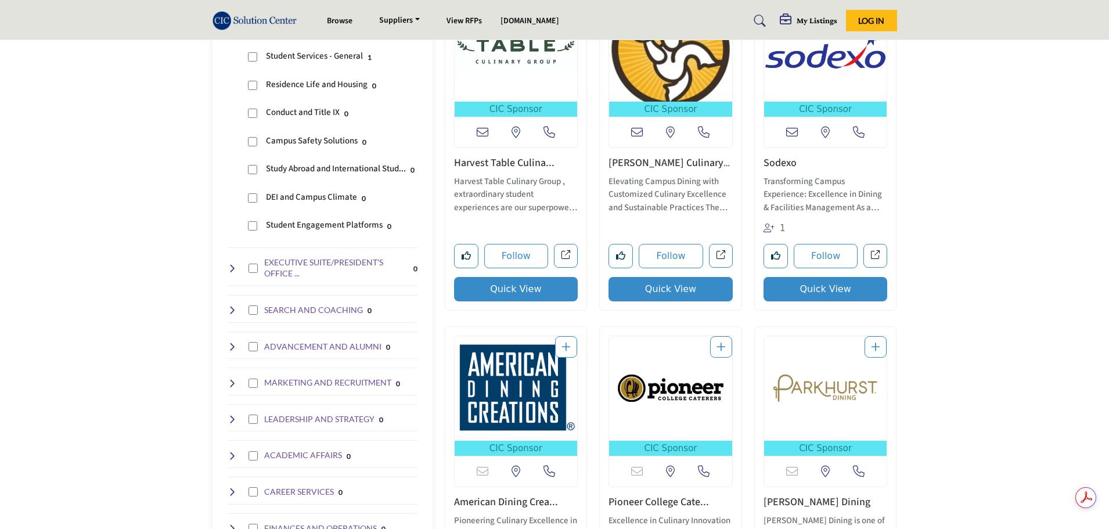
scroll to position [407, 0]
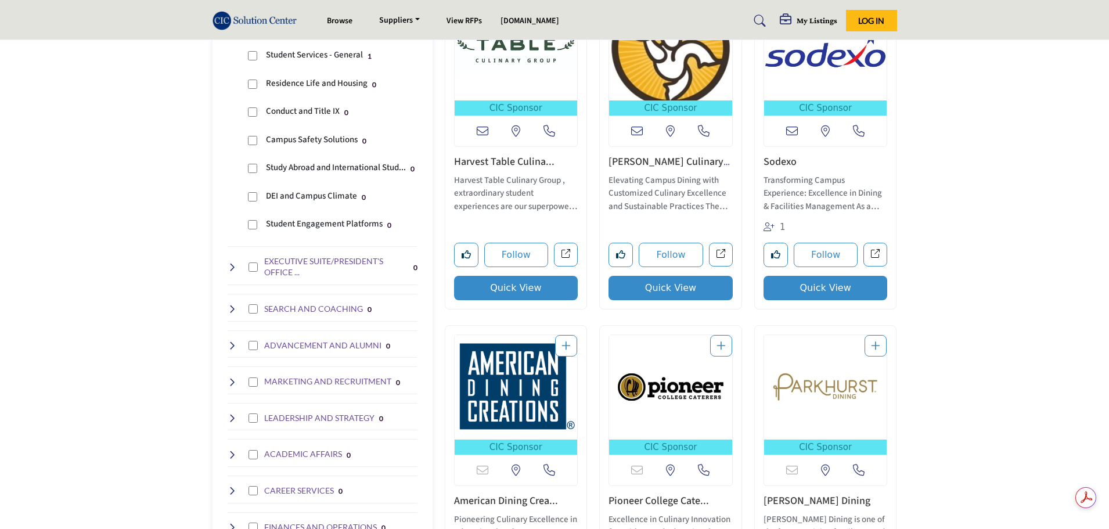
click at [230, 263] on icon at bounding box center [232, 267] width 9 height 9
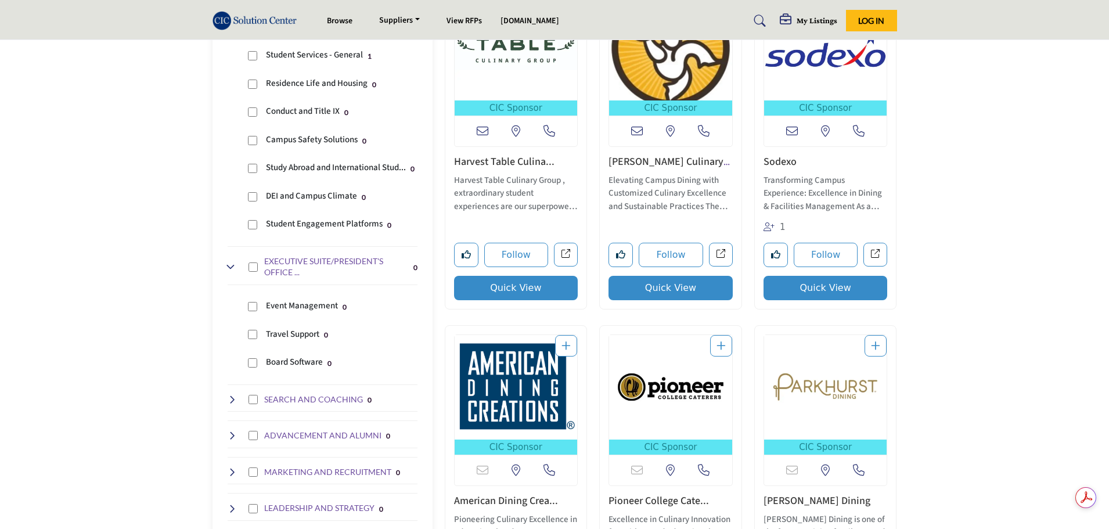
click at [229, 398] on icon at bounding box center [232, 399] width 9 height 9
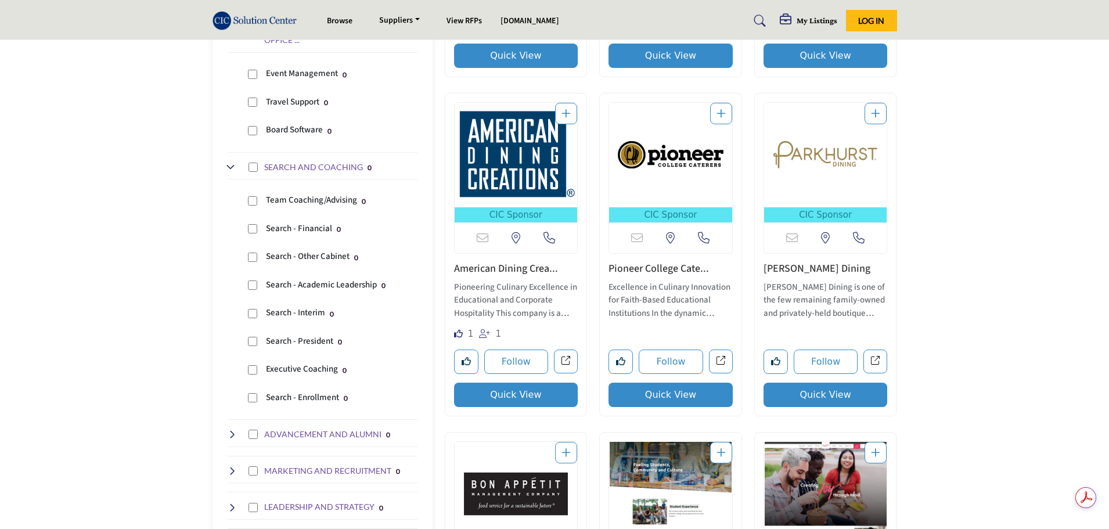
scroll to position [697, 0]
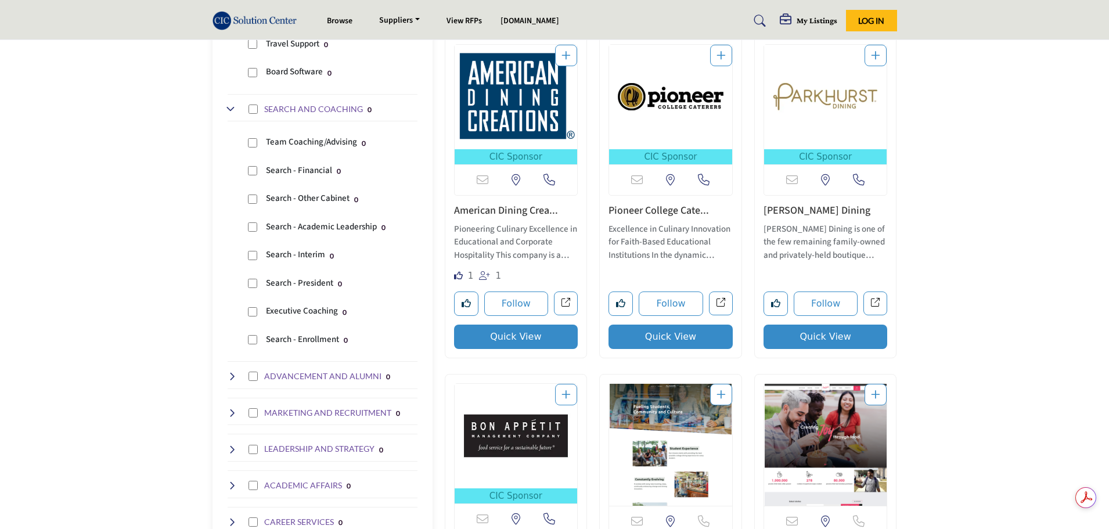
click at [231, 372] on icon at bounding box center [232, 376] width 9 height 9
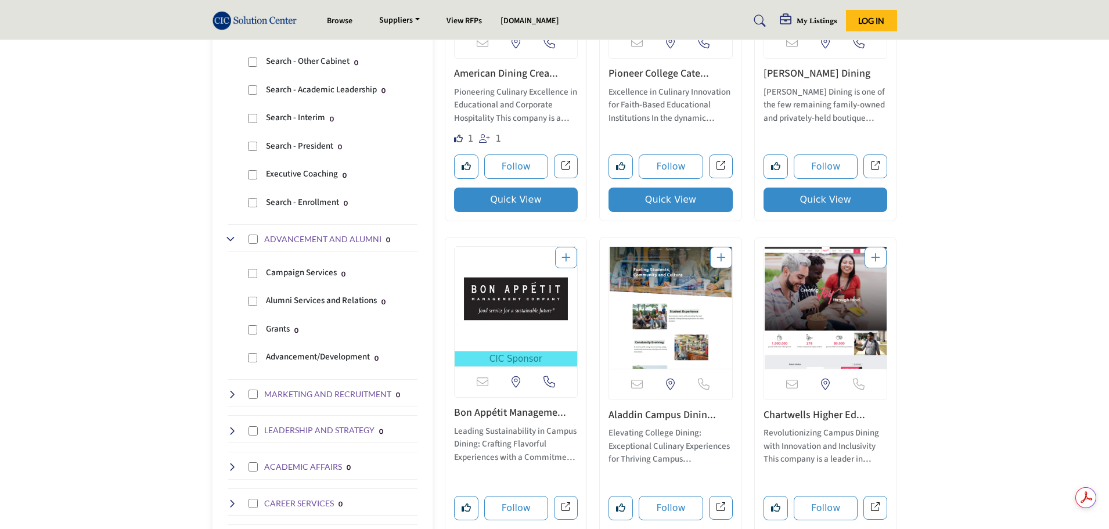
scroll to position [871, 0]
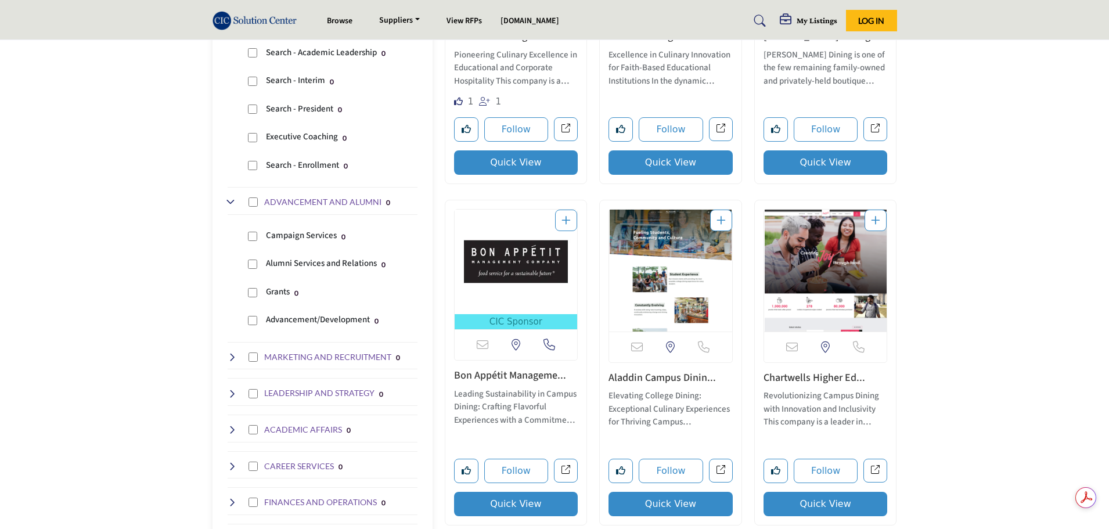
click at [233, 358] on icon at bounding box center [232, 357] width 9 height 9
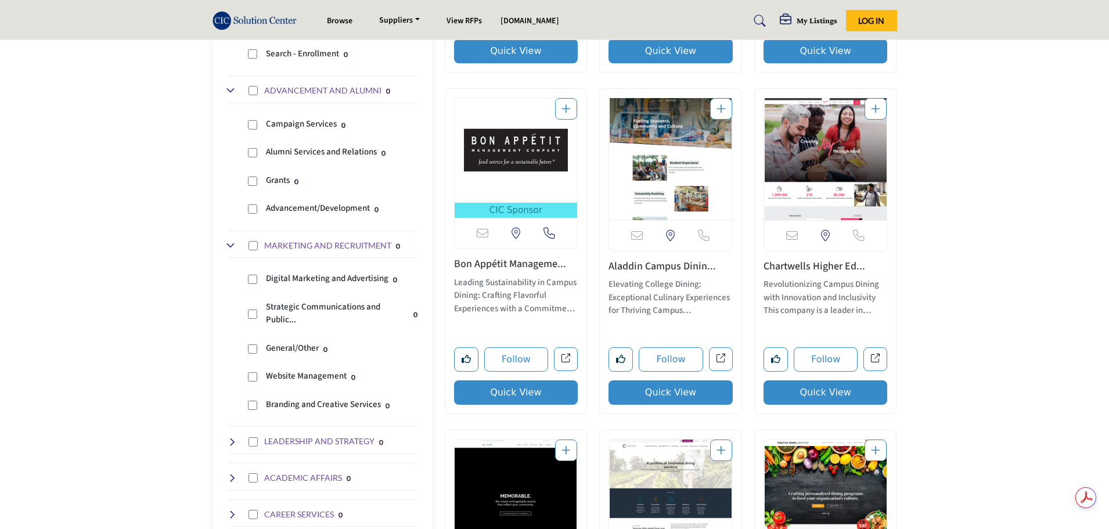
scroll to position [1046, 0]
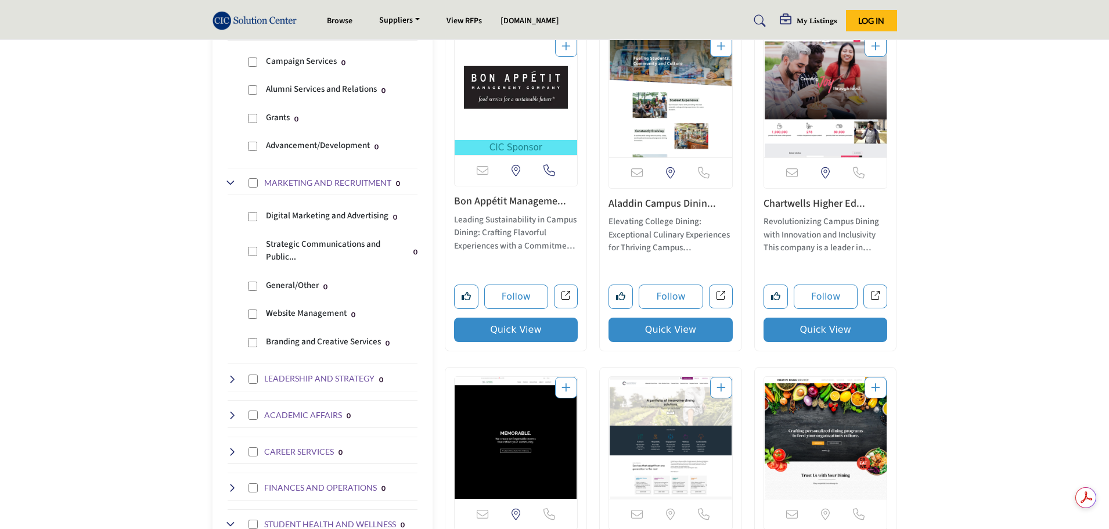
click at [230, 379] on icon at bounding box center [232, 379] width 9 height 9
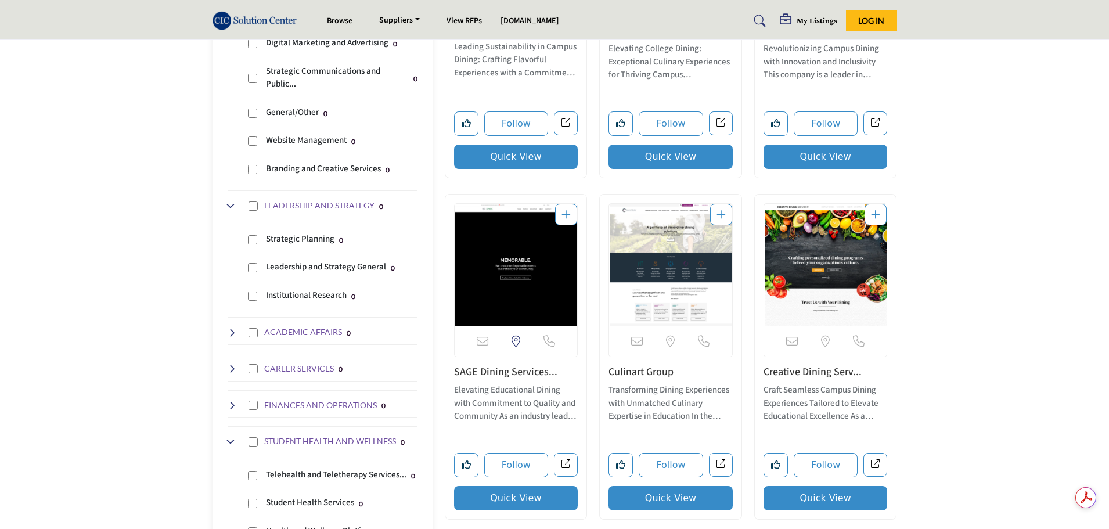
scroll to position [1220, 0]
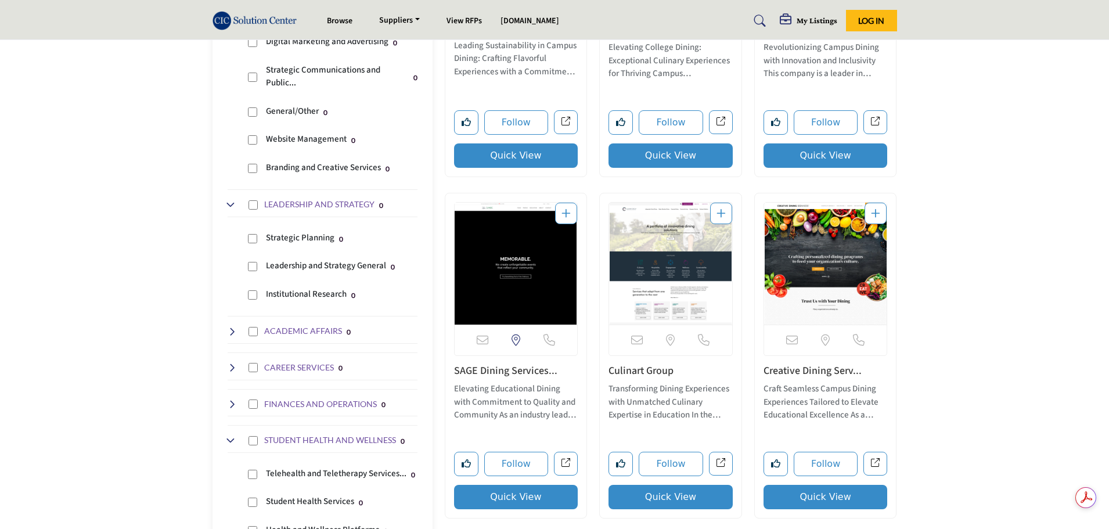
click at [230, 328] on icon at bounding box center [232, 331] width 9 height 9
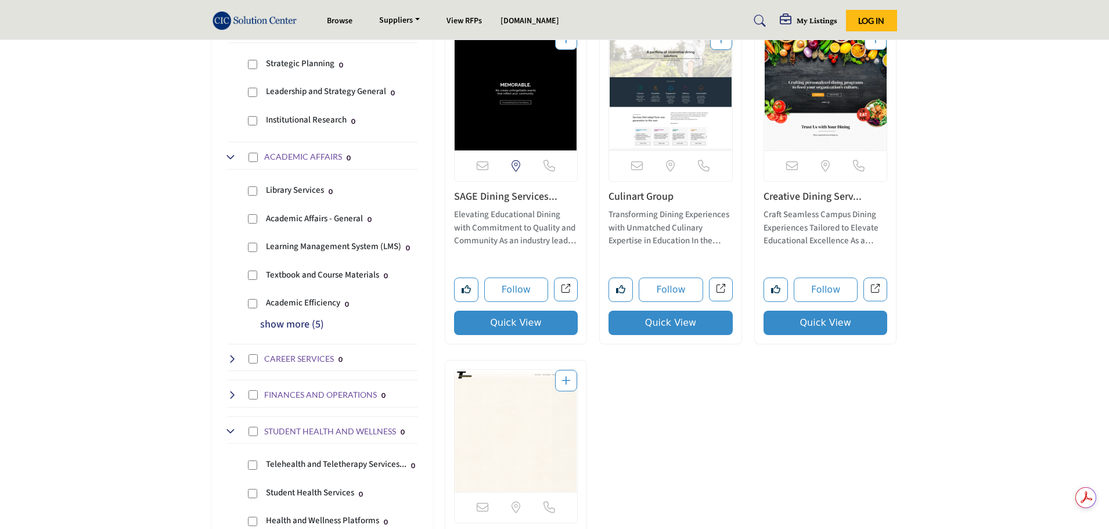
scroll to position [1452, 0]
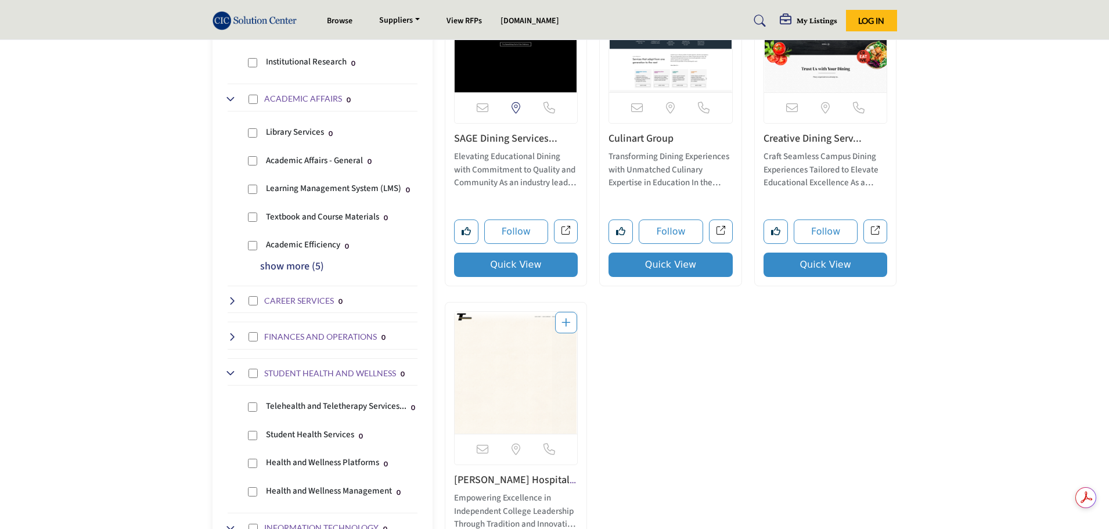
click at [231, 297] on icon at bounding box center [232, 300] width 9 height 9
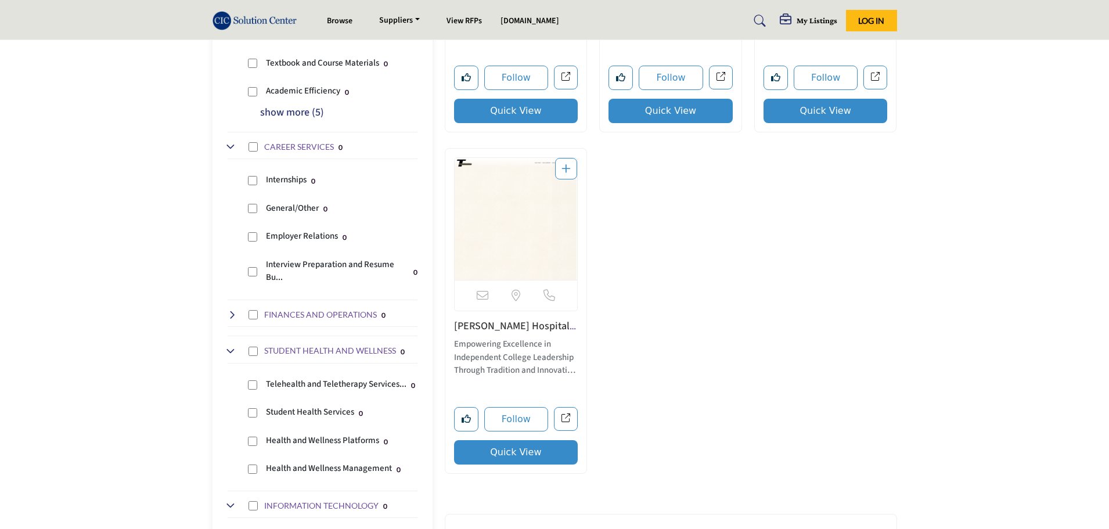
scroll to position [1626, 0]
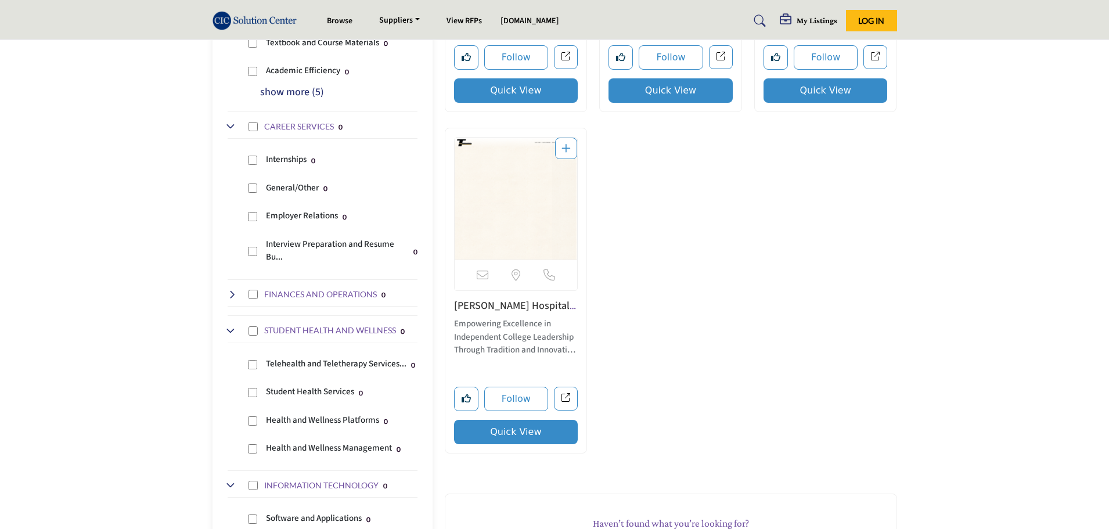
click at [228, 290] on icon at bounding box center [232, 294] width 9 height 9
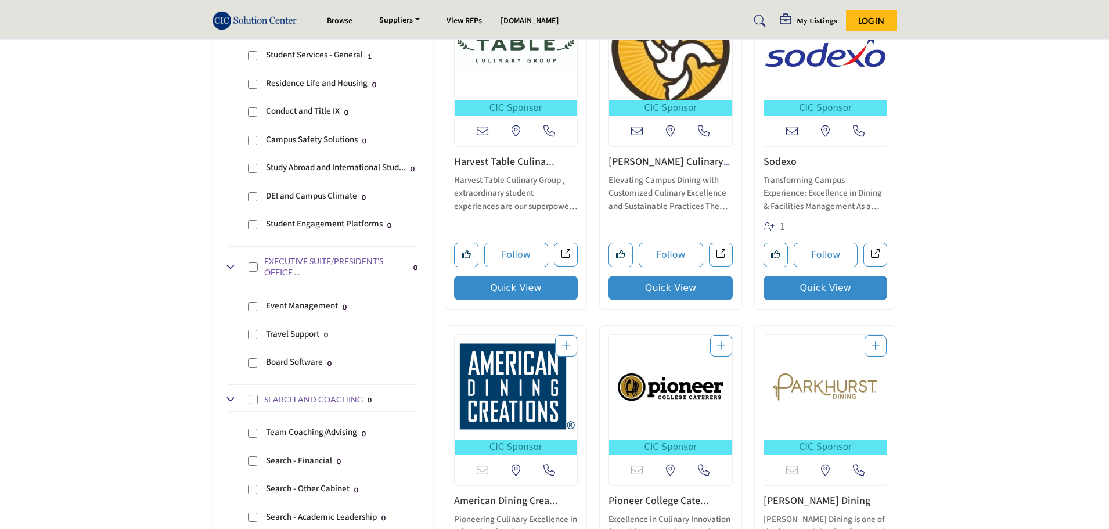
scroll to position [0, 0]
click at [821, 381] on img "Open Listing in new tab" at bounding box center [825, 387] width 123 height 105
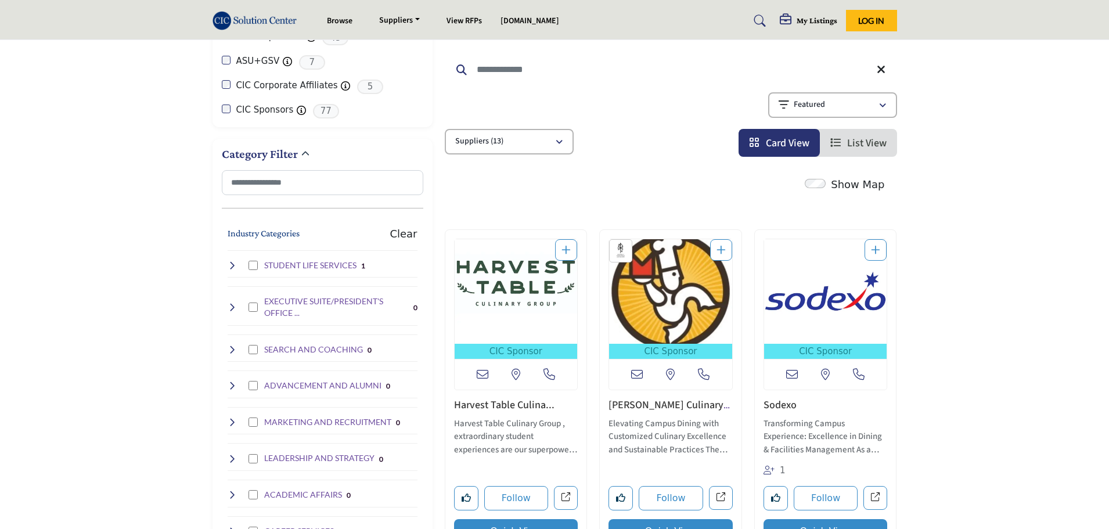
scroll to position [174, 0]
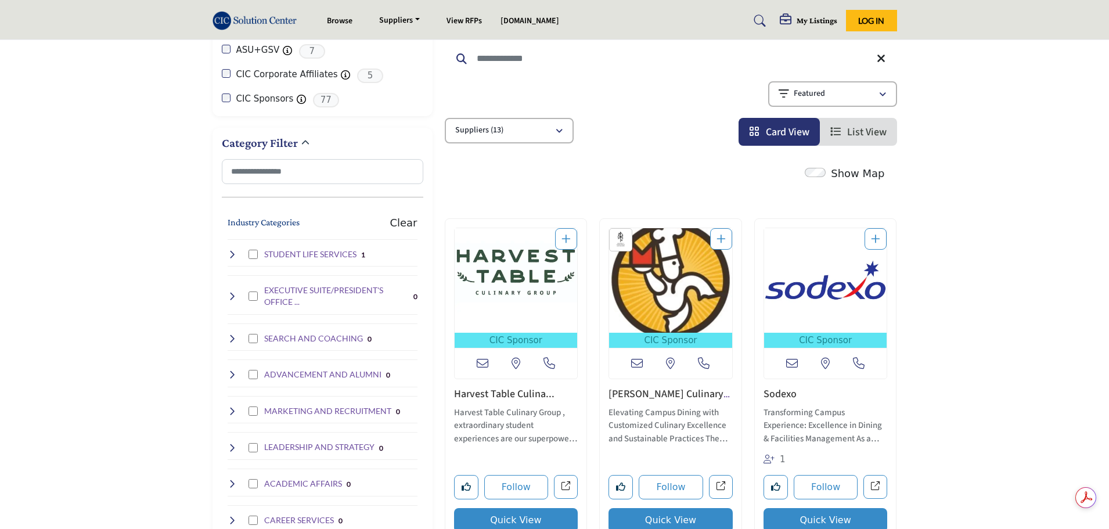
click at [807, 270] on img "Open Listing in new tab" at bounding box center [825, 280] width 123 height 105
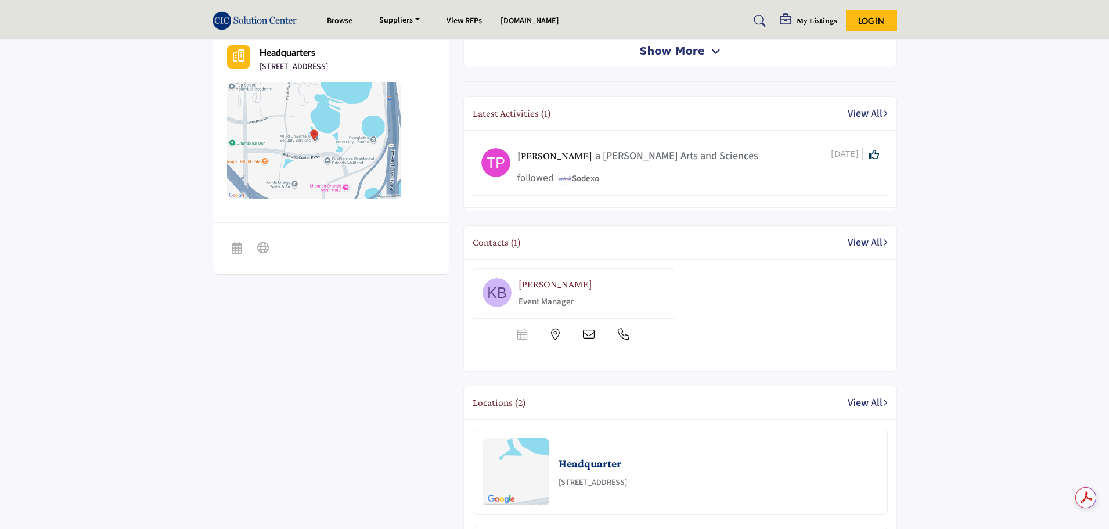
scroll to position [407, 0]
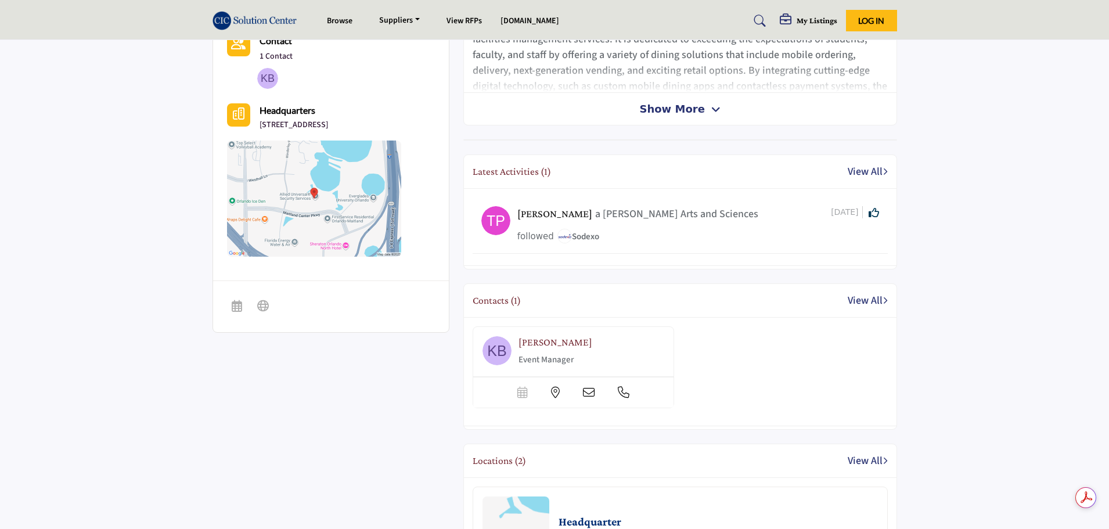
click at [866, 299] on link "View All" at bounding box center [868, 301] width 40 height 16
